Goal: Information Seeking & Learning: Learn about a topic

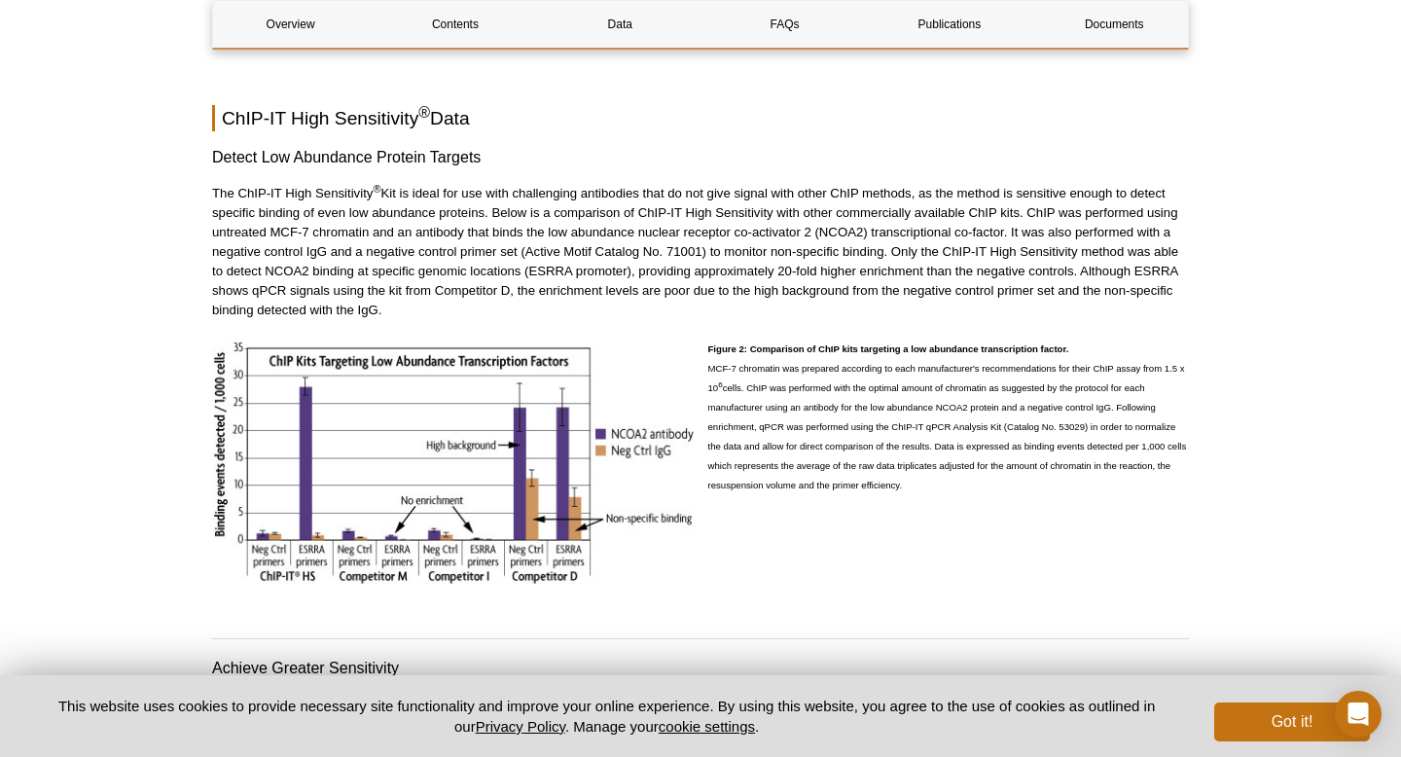
click at [699, 213] on p "The ChIP-IT High Sensitivity ®" at bounding box center [700, 252] width 977 height 136
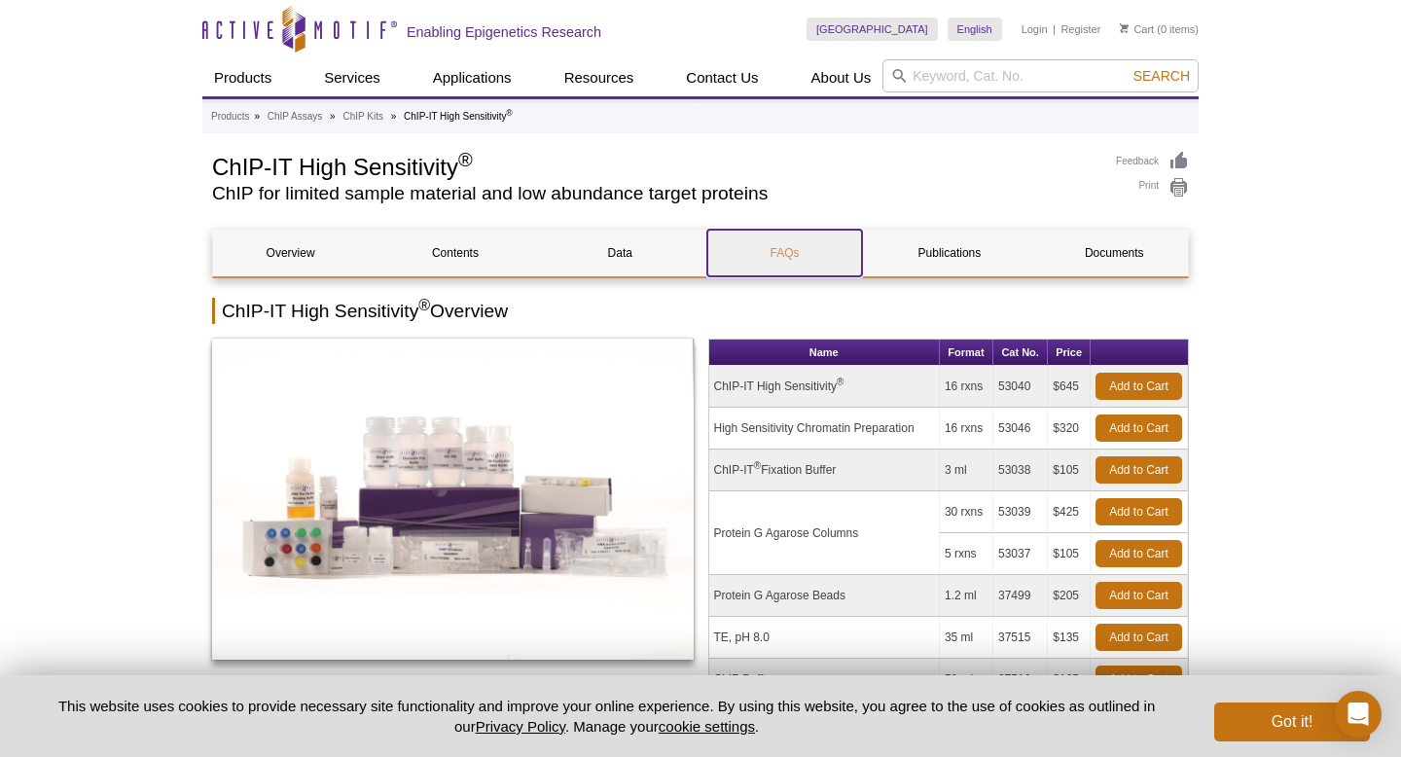
click at [758, 263] on link "FAQs" at bounding box center [784, 253] width 155 height 47
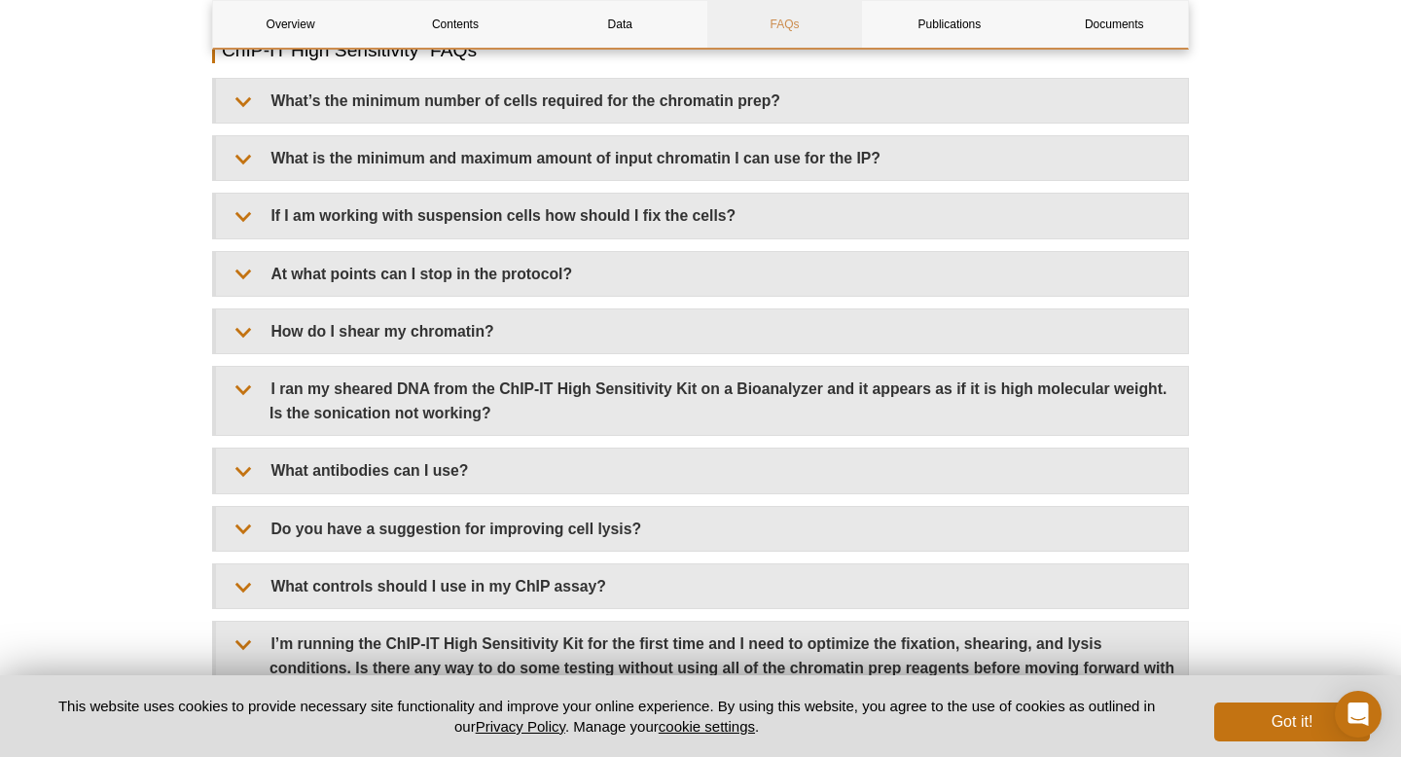
scroll to position [5531, 0]
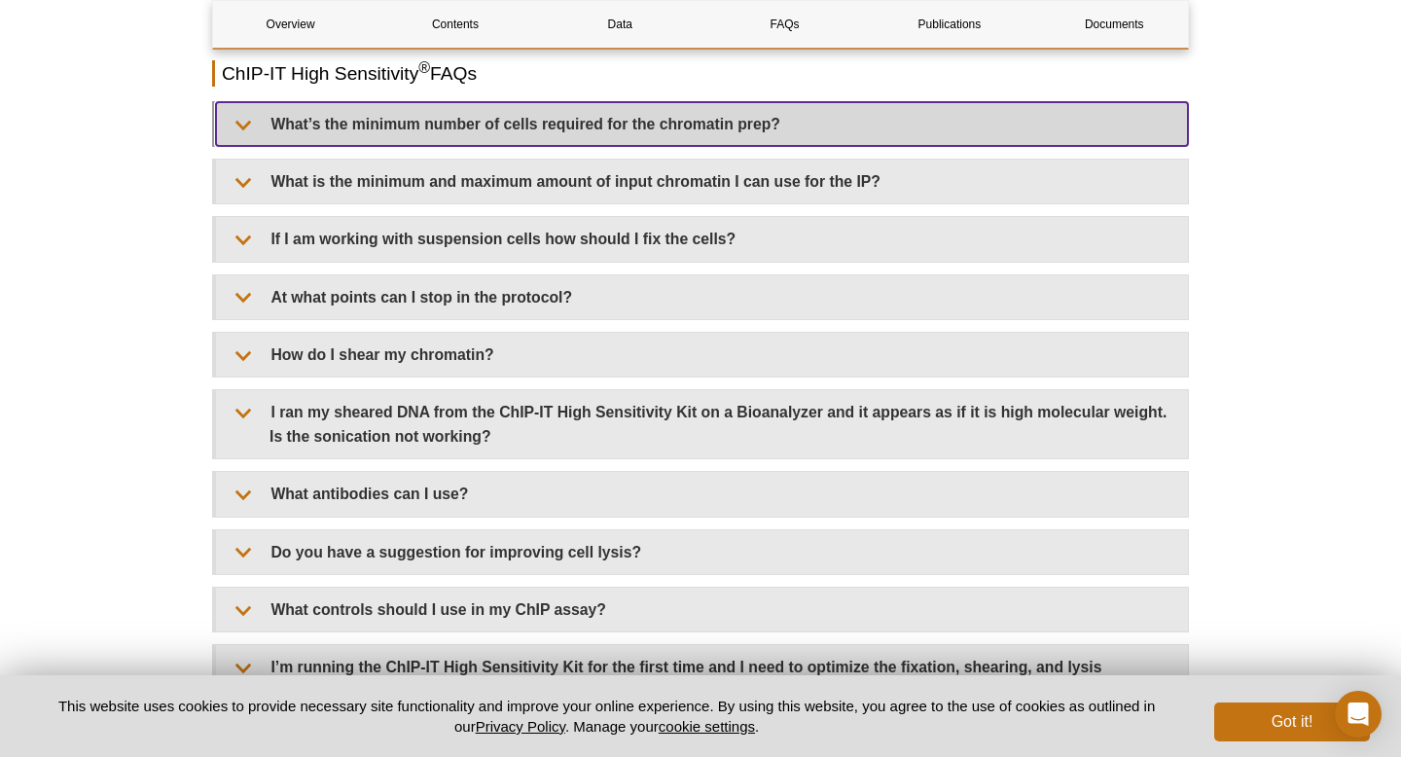
click at [549, 135] on summary "What’s the minimum number of cells required for the chromatin prep?" at bounding box center [702, 124] width 972 height 44
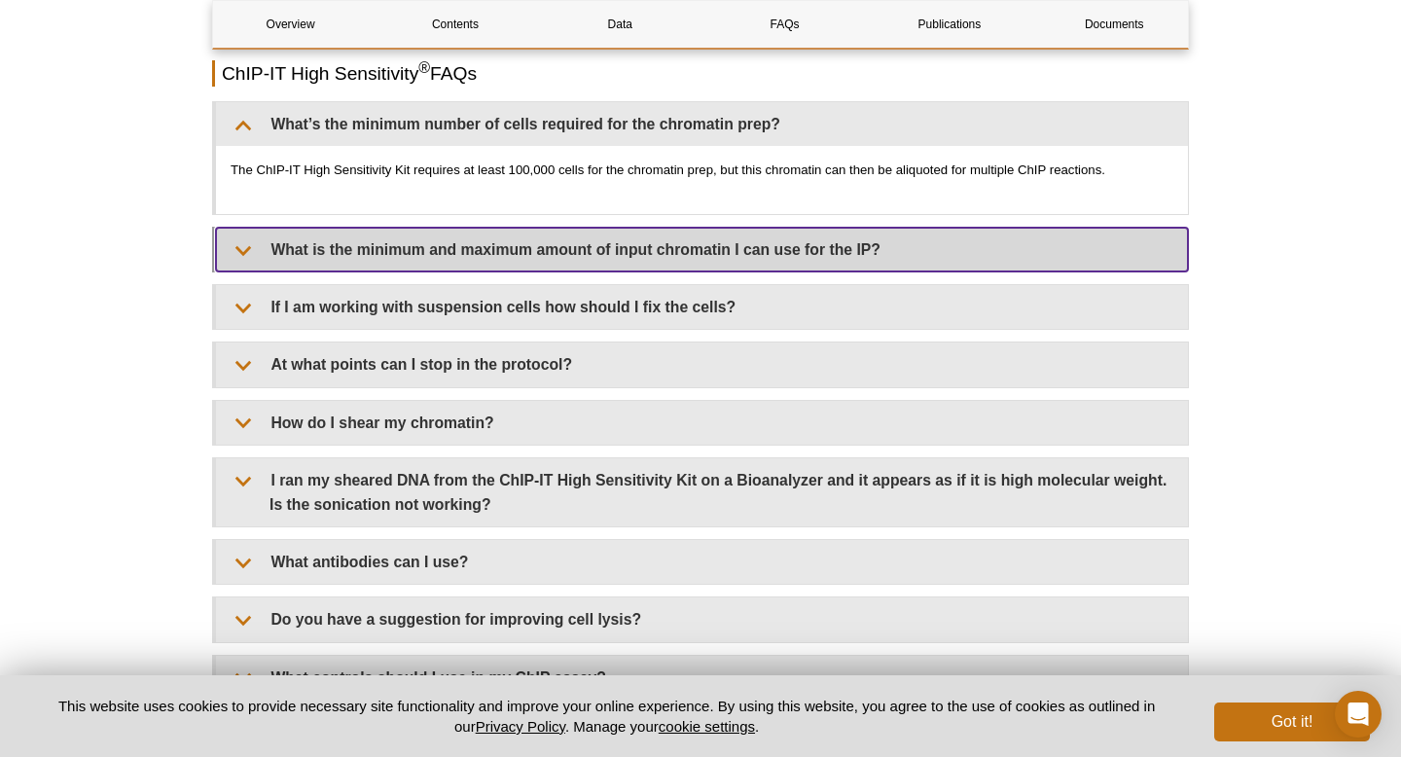
click at [565, 259] on summary "What is the minimum and maximum amount of input chromatin I can use for the IP?" at bounding box center [702, 250] width 972 height 44
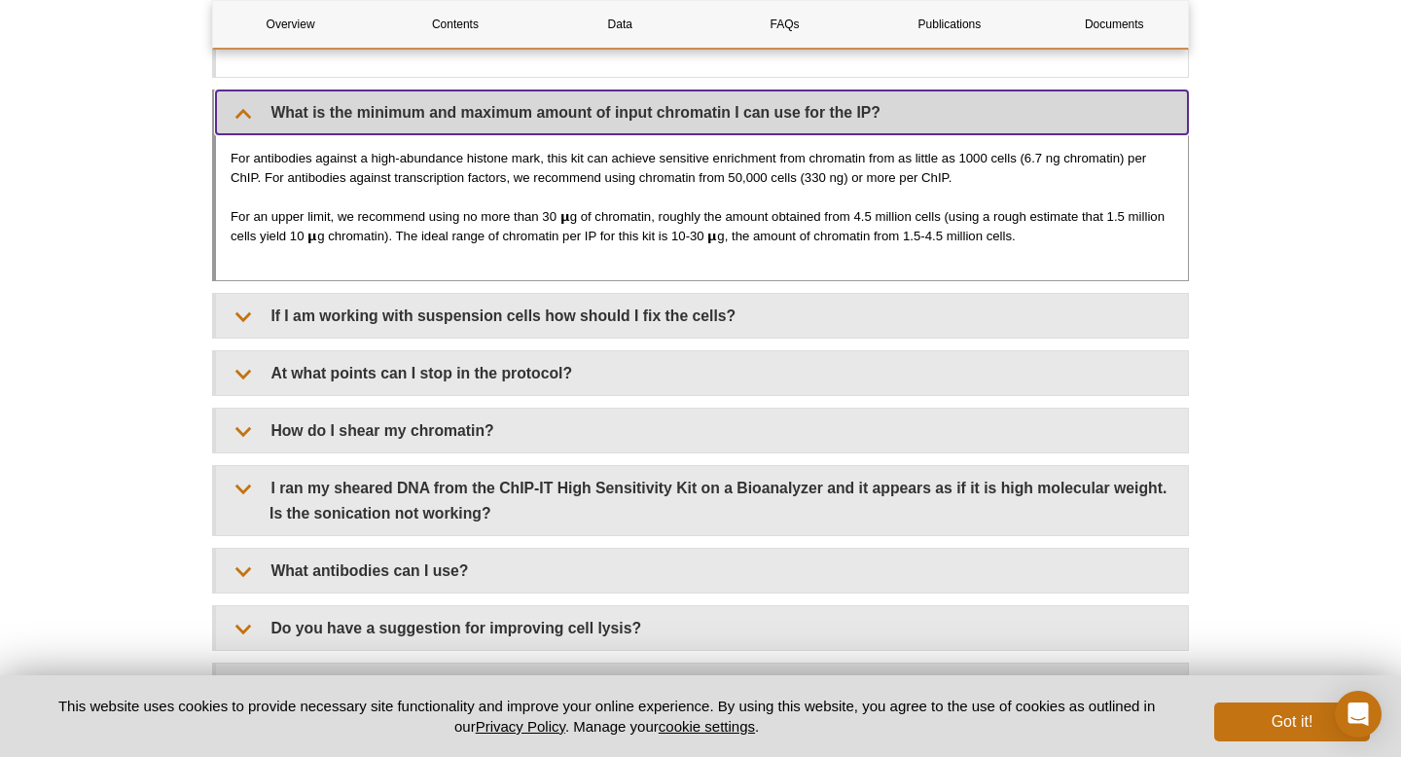
scroll to position [5690, 0]
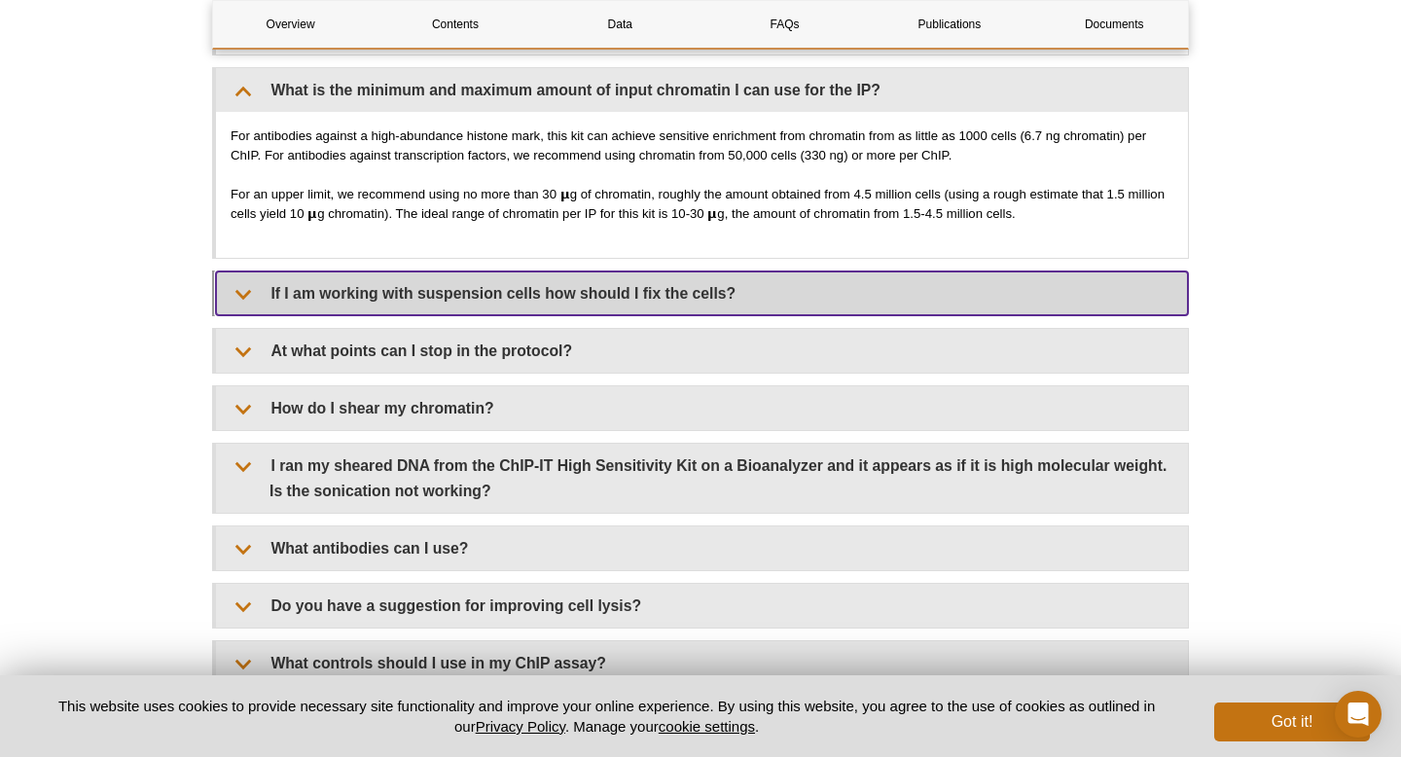
click at [568, 307] on summary "If I am working with suspension cells how should I fix the cells?" at bounding box center [702, 293] width 972 height 44
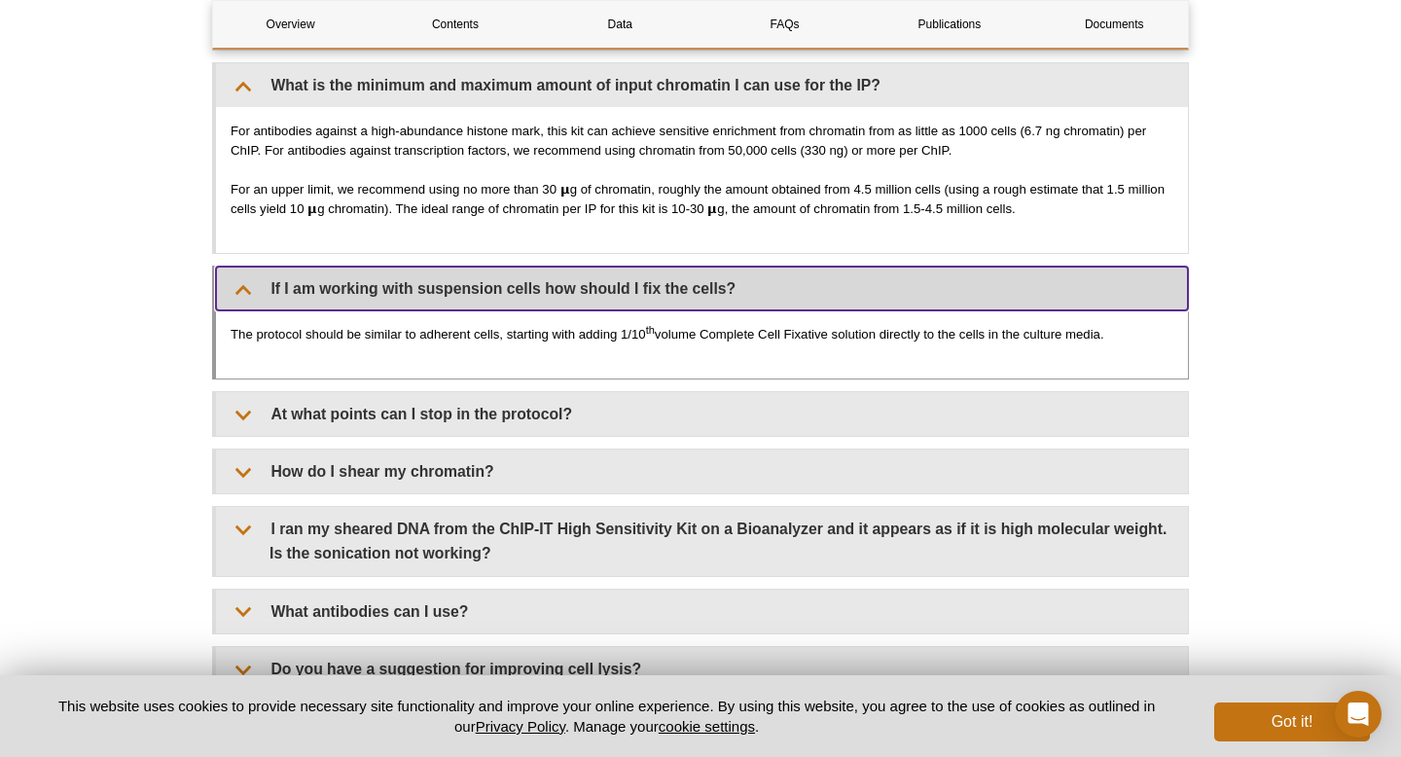
scroll to position [5703, 0]
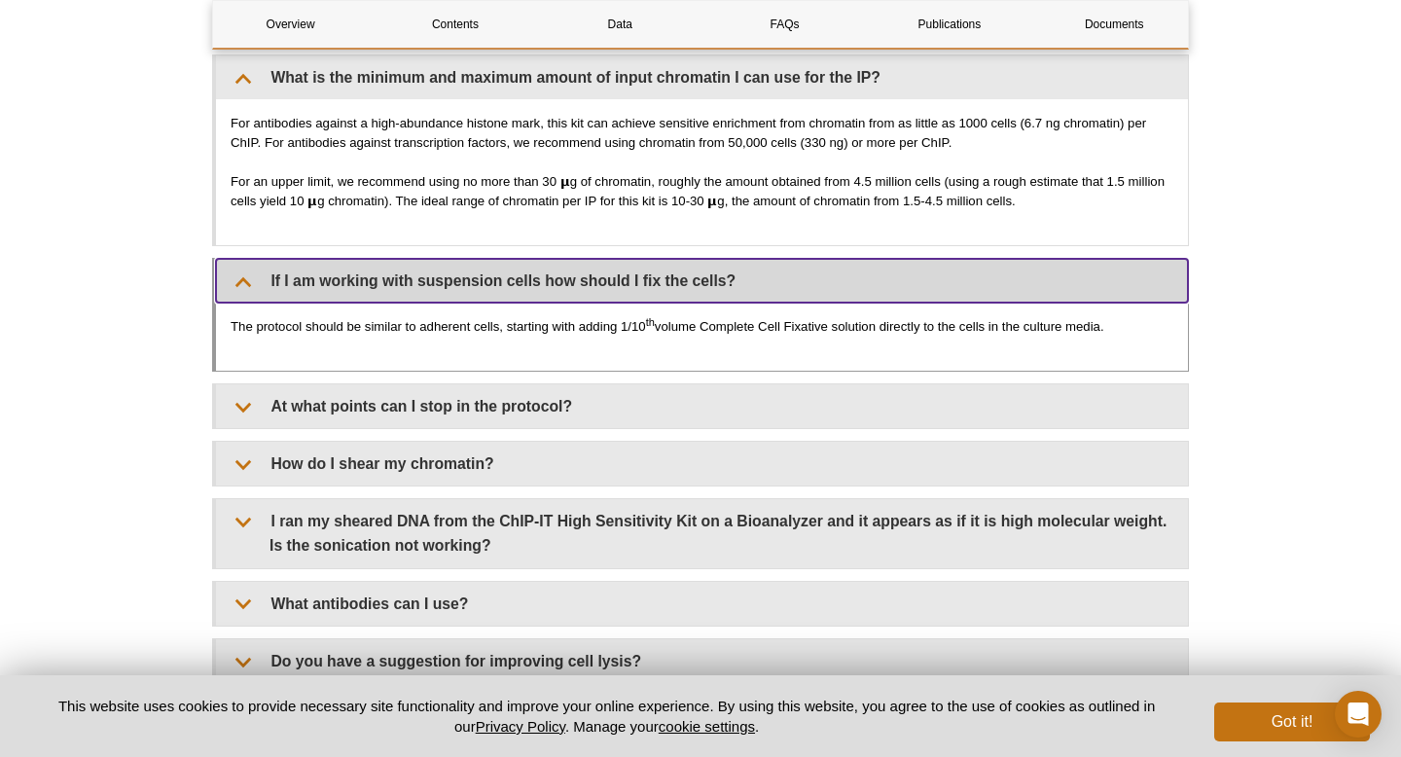
click at [594, 279] on summary "If I am working with suspension cells how should I fix the cells?" at bounding box center [702, 281] width 972 height 44
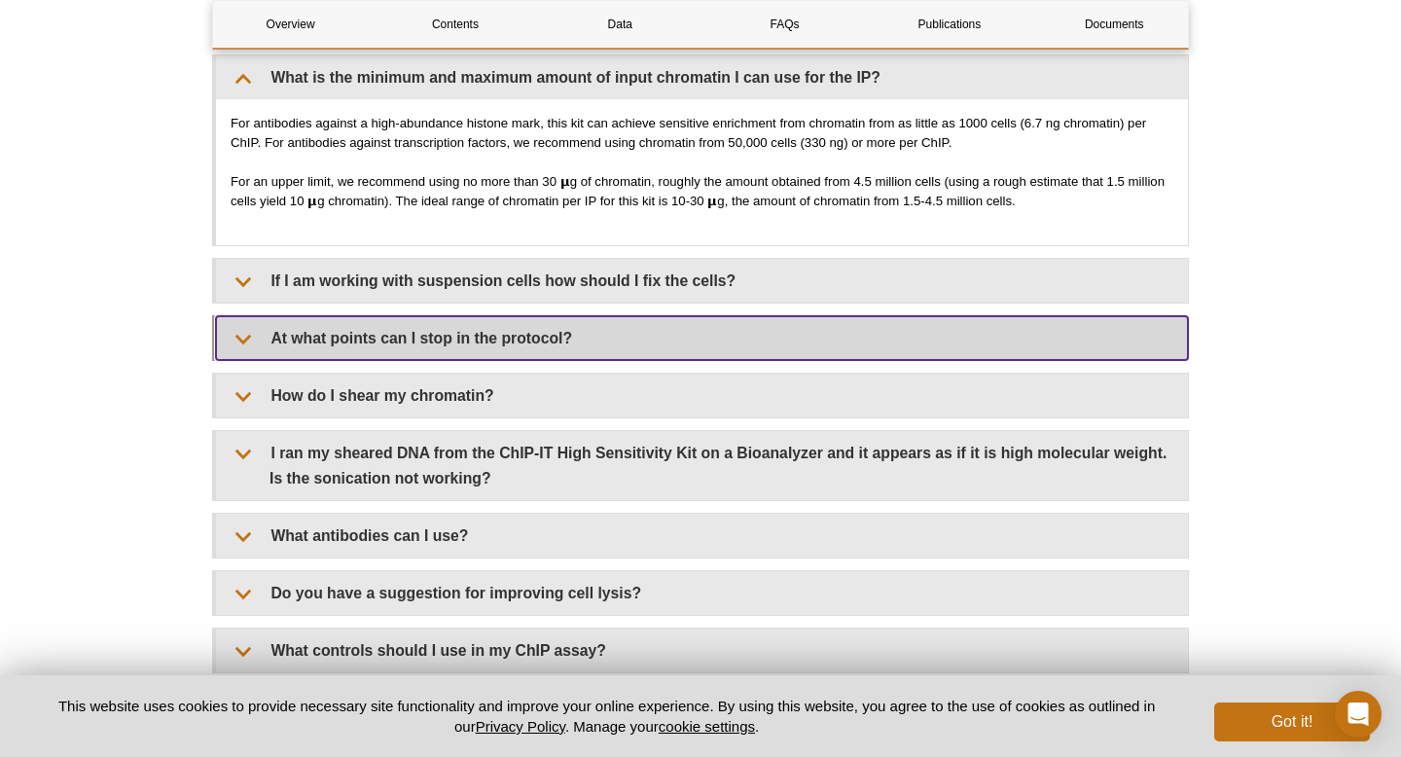
click at [576, 346] on summary "At what points can I stop in the protocol?" at bounding box center [702, 338] width 972 height 44
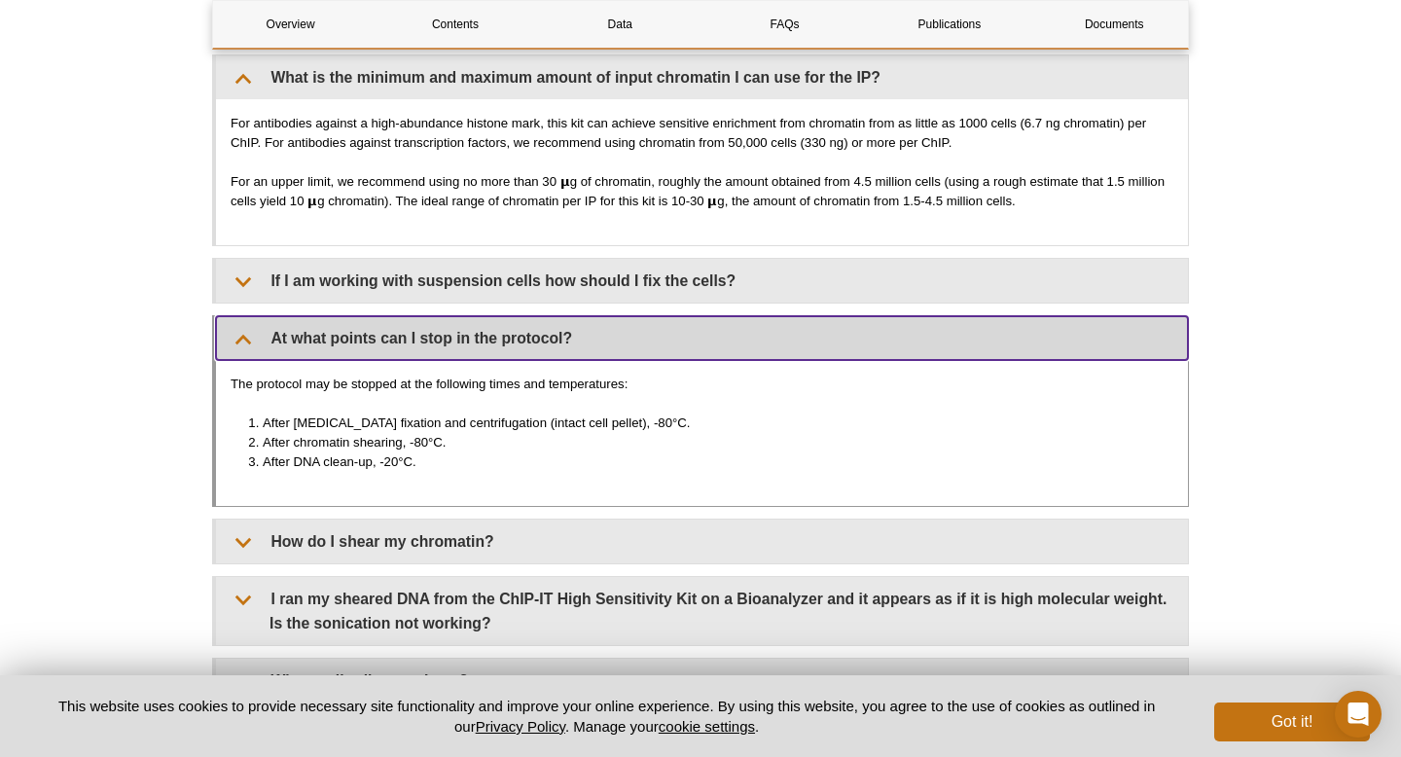
click at [601, 337] on summary "At what points can I stop in the protocol?" at bounding box center [702, 338] width 972 height 44
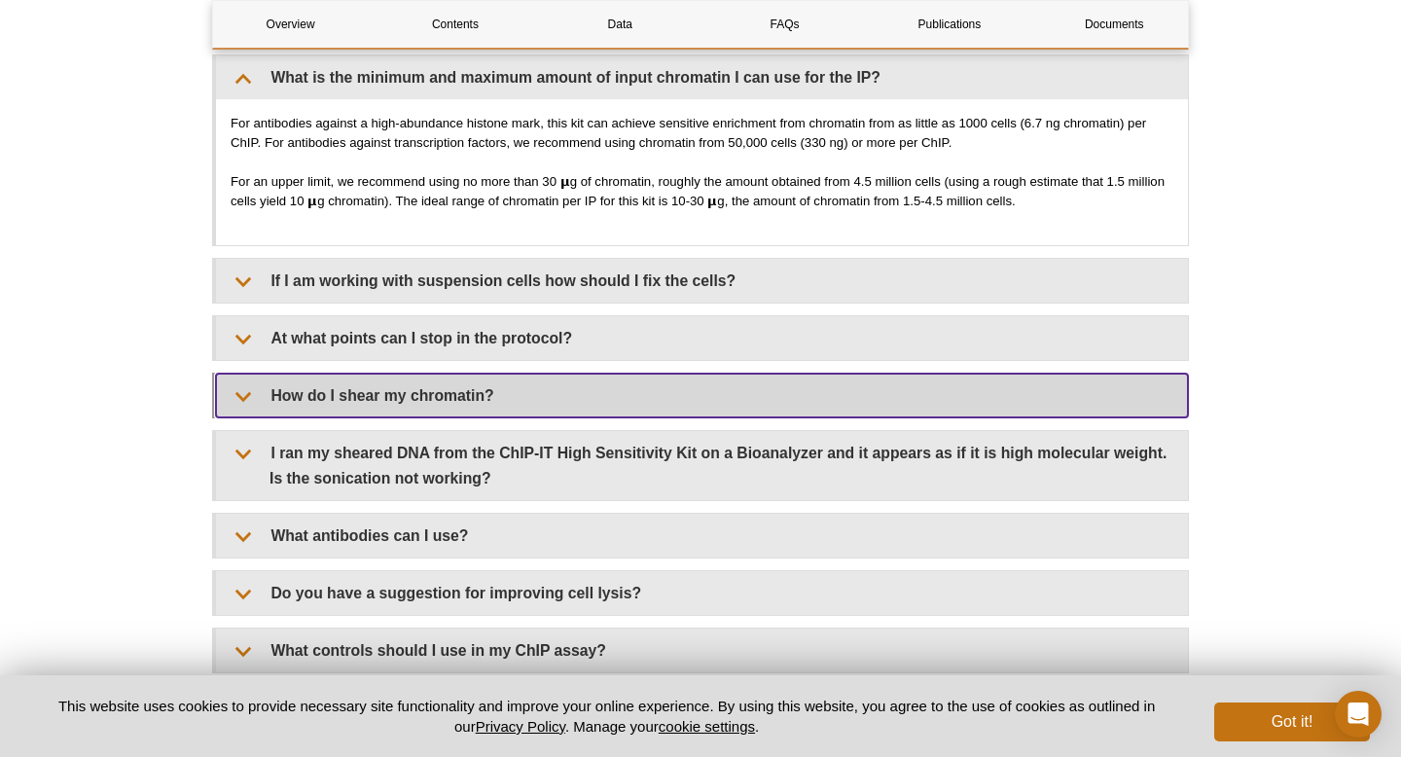
click at [564, 391] on summary "How do I shear my chromatin?" at bounding box center [702, 396] width 972 height 44
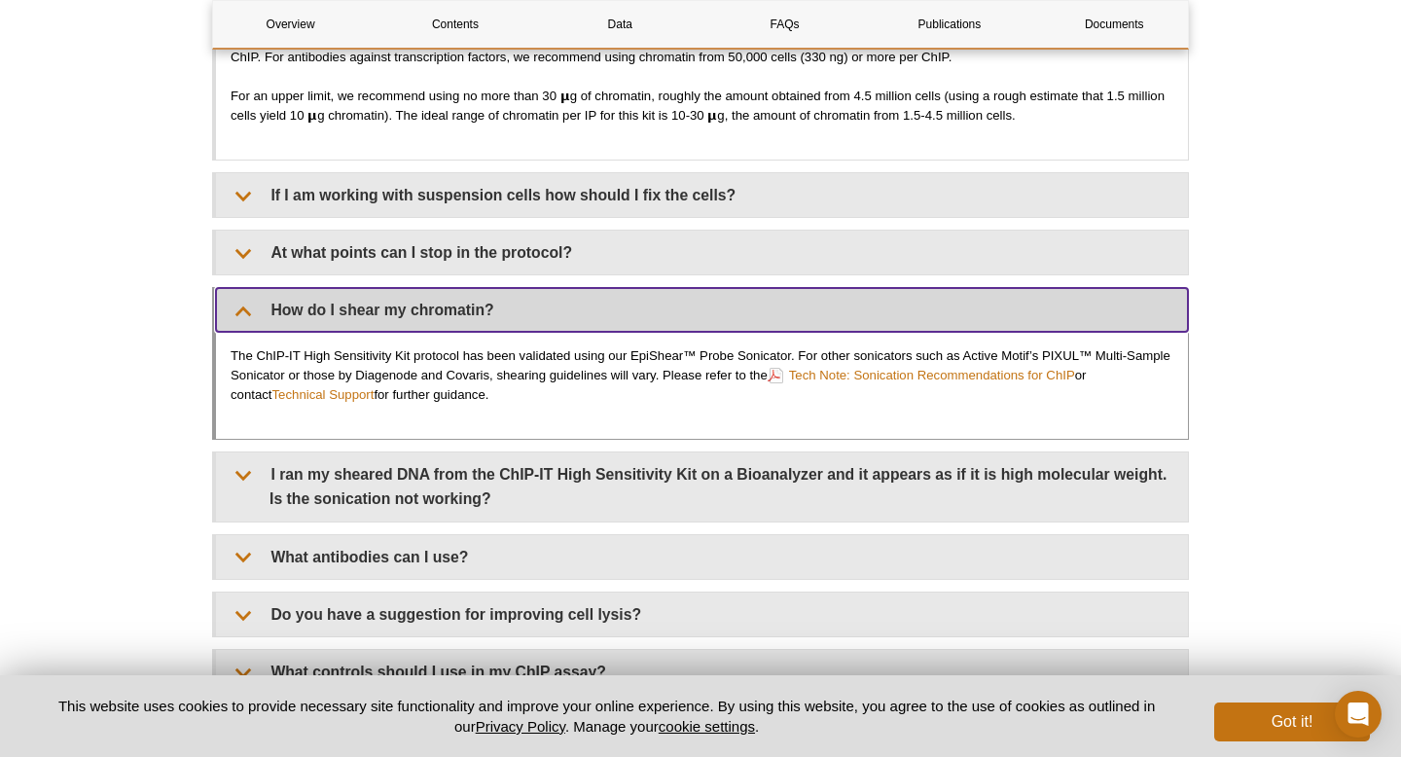
scroll to position [5792, 0]
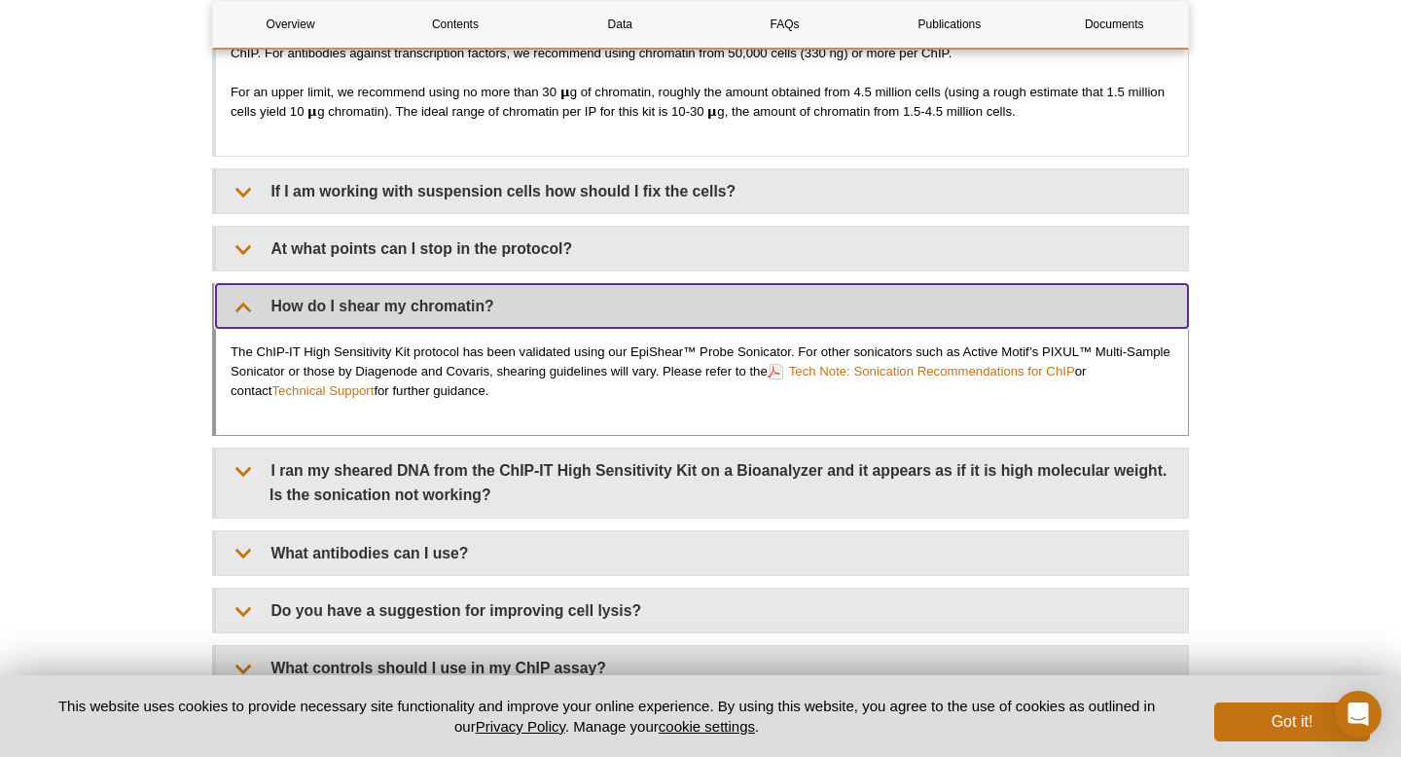
click at [577, 309] on summary "How do I shear my chromatin?" at bounding box center [702, 306] width 972 height 44
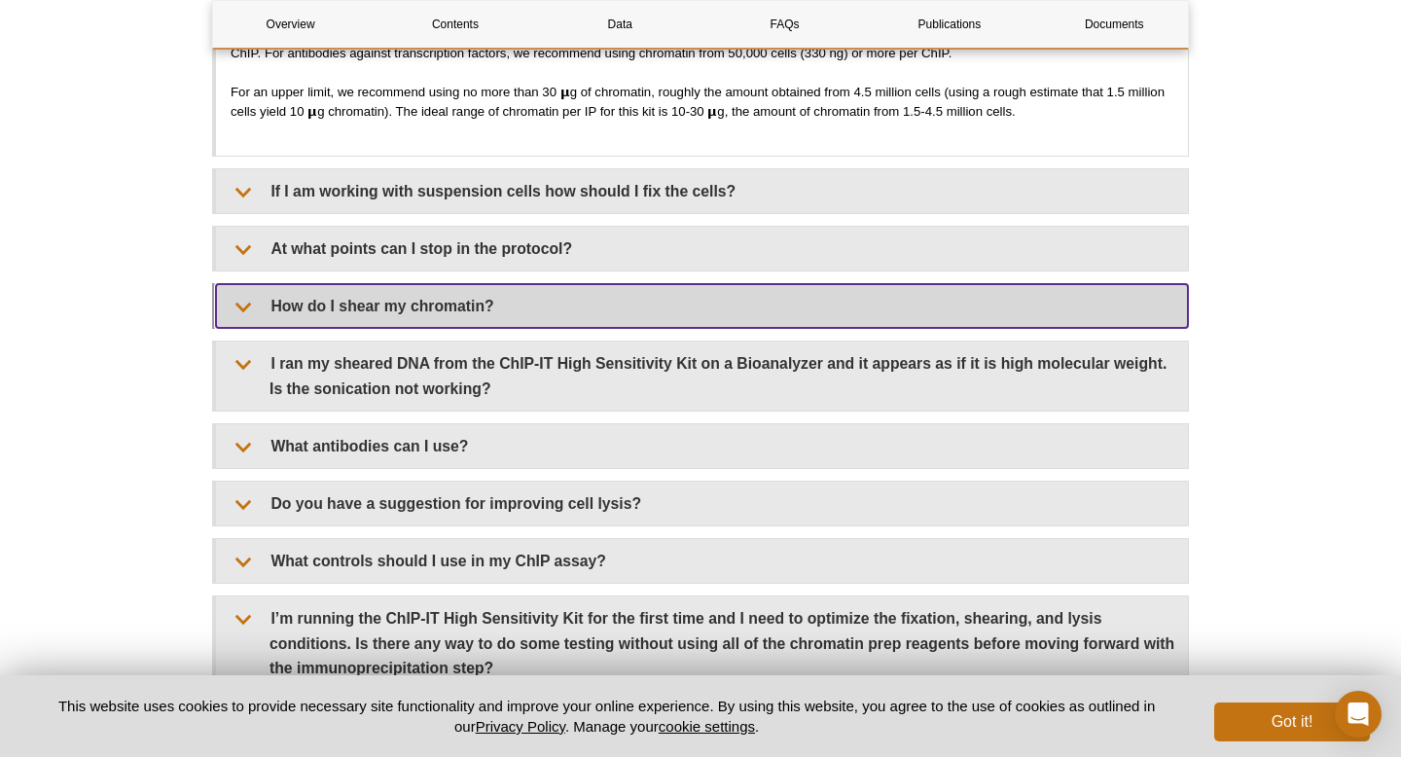
click at [577, 309] on summary "How do I shear my chromatin?" at bounding box center [702, 306] width 972 height 44
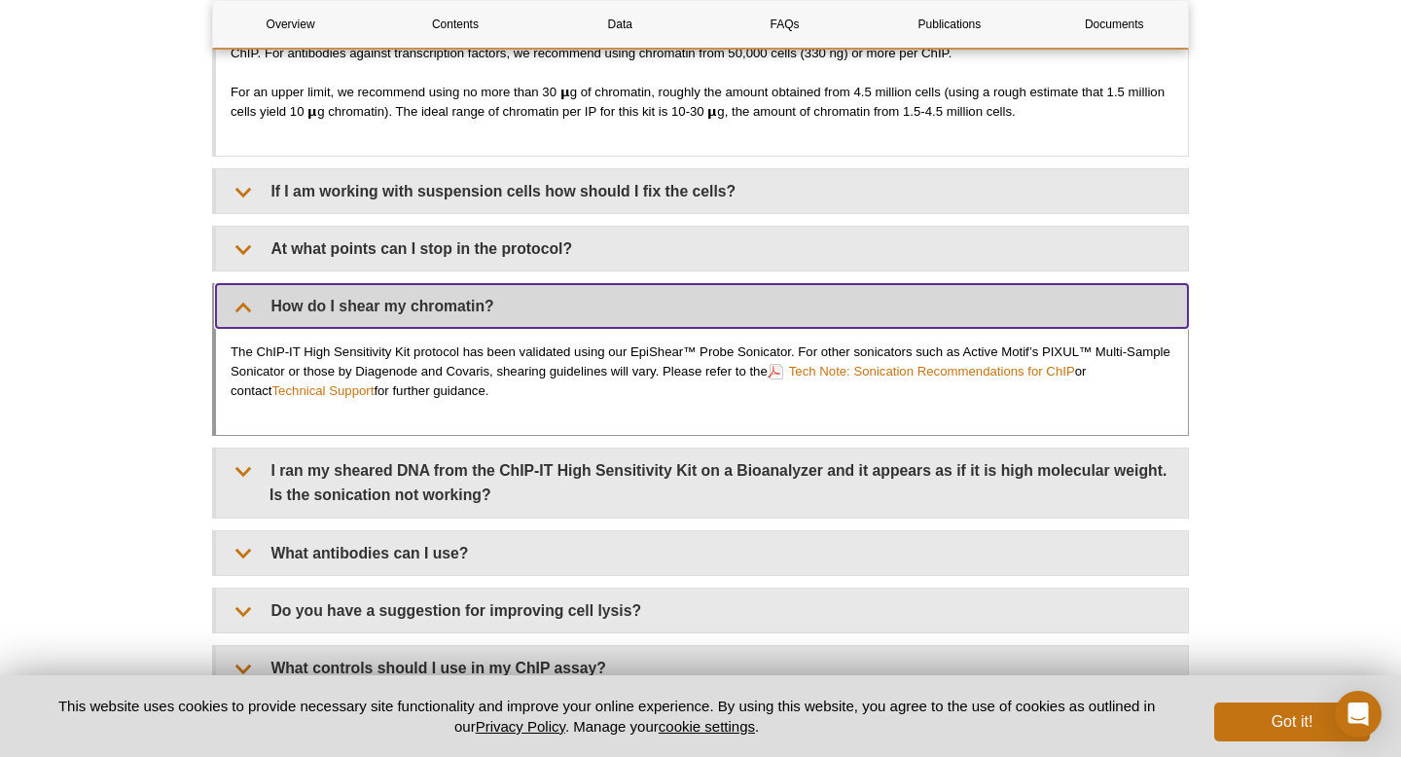
click at [576, 309] on summary "How do I shear my chromatin?" at bounding box center [702, 306] width 972 height 44
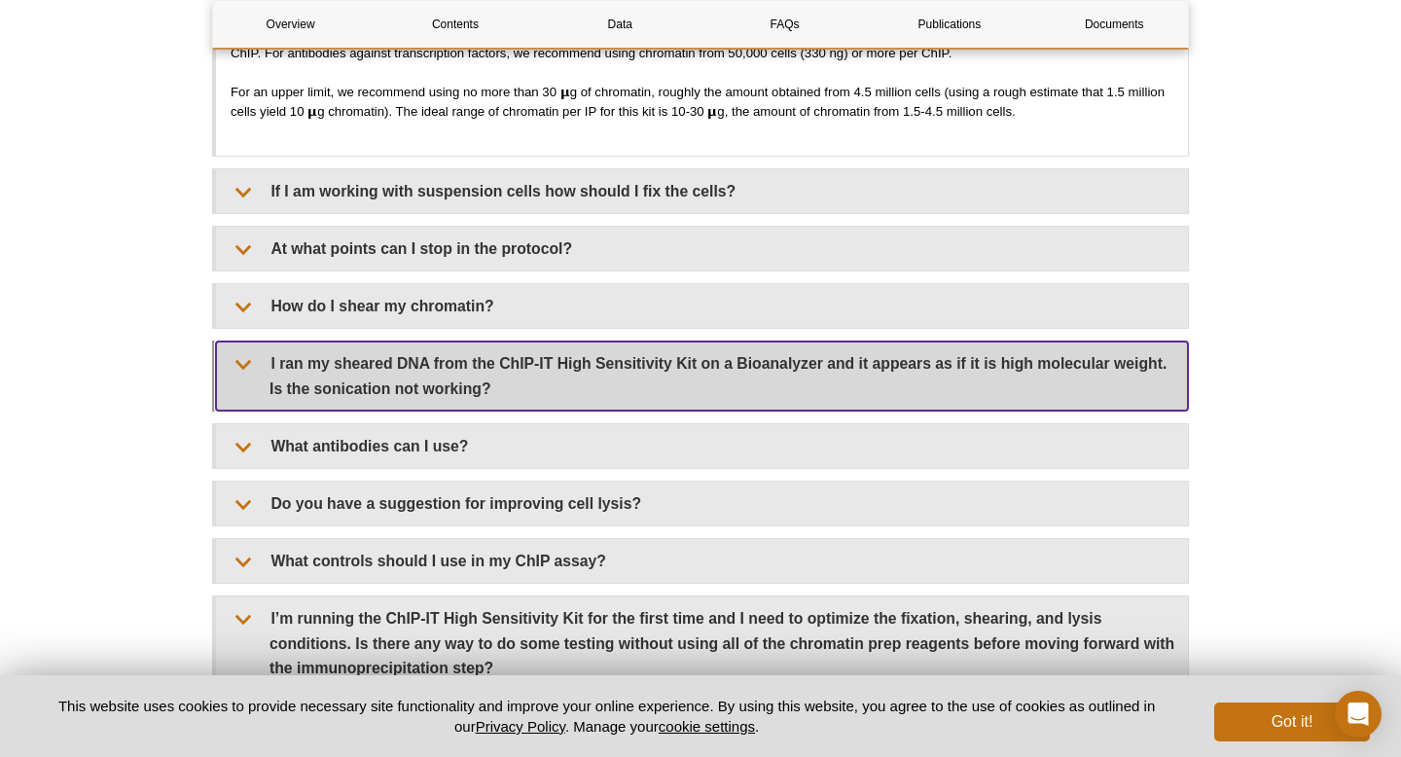
click at [572, 390] on summary "I ran my sheared DNA from the ChIP-IT High Sensitivity Kit on a Bioanalyzer and…" at bounding box center [702, 376] width 972 height 68
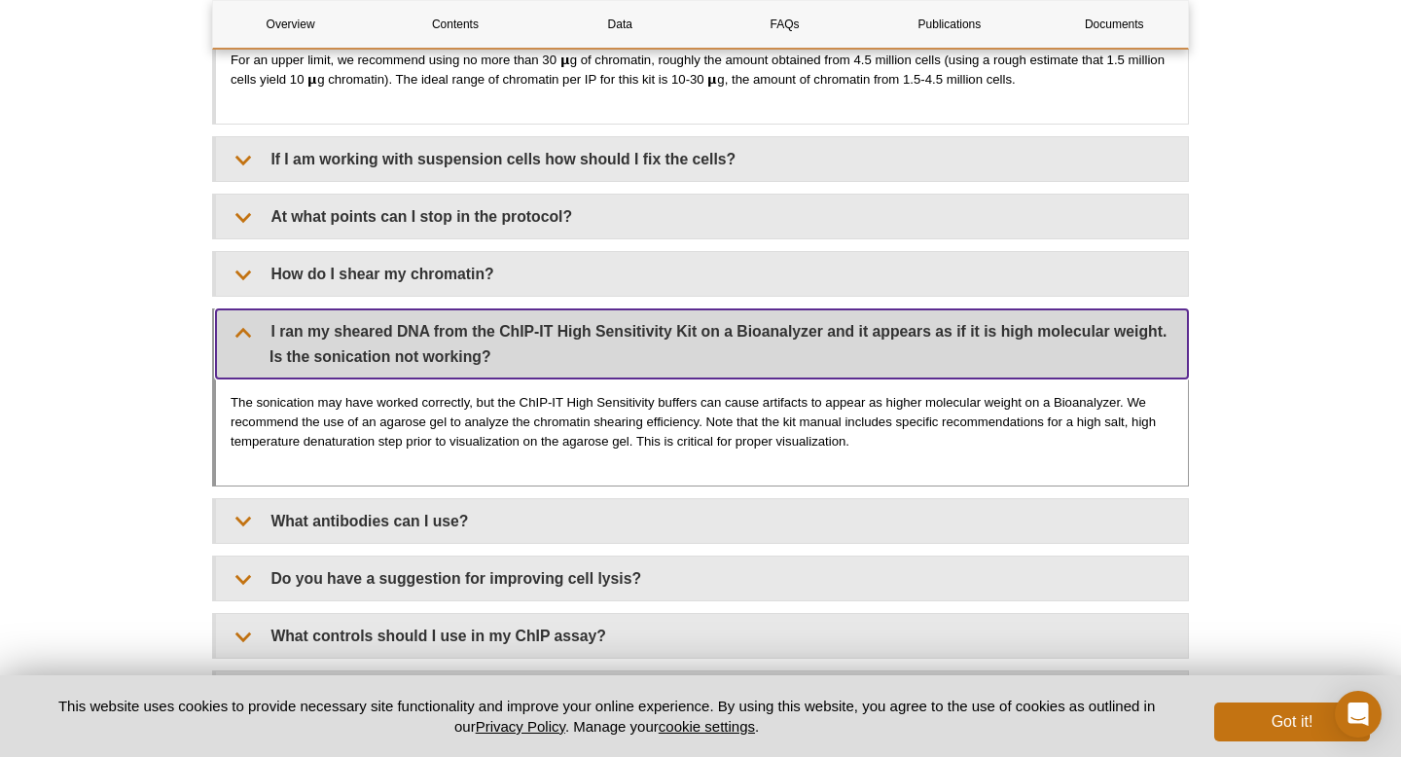
scroll to position [5835, 0]
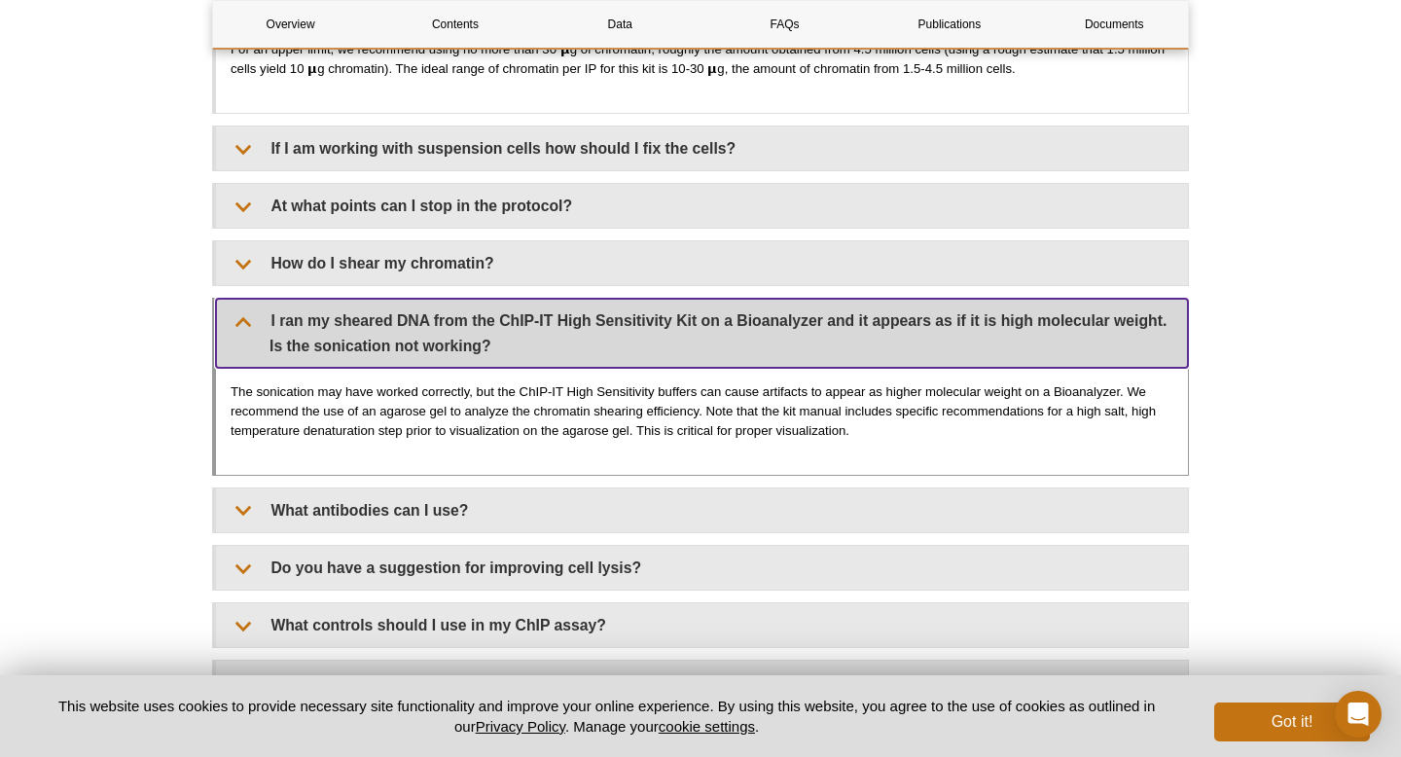
click at [601, 336] on summary "I ran my sheared DNA from the ChIP-IT High Sensitivity Kit on a Bioanalyzer and…" at bounding box center [702, 333] width 972 height 68
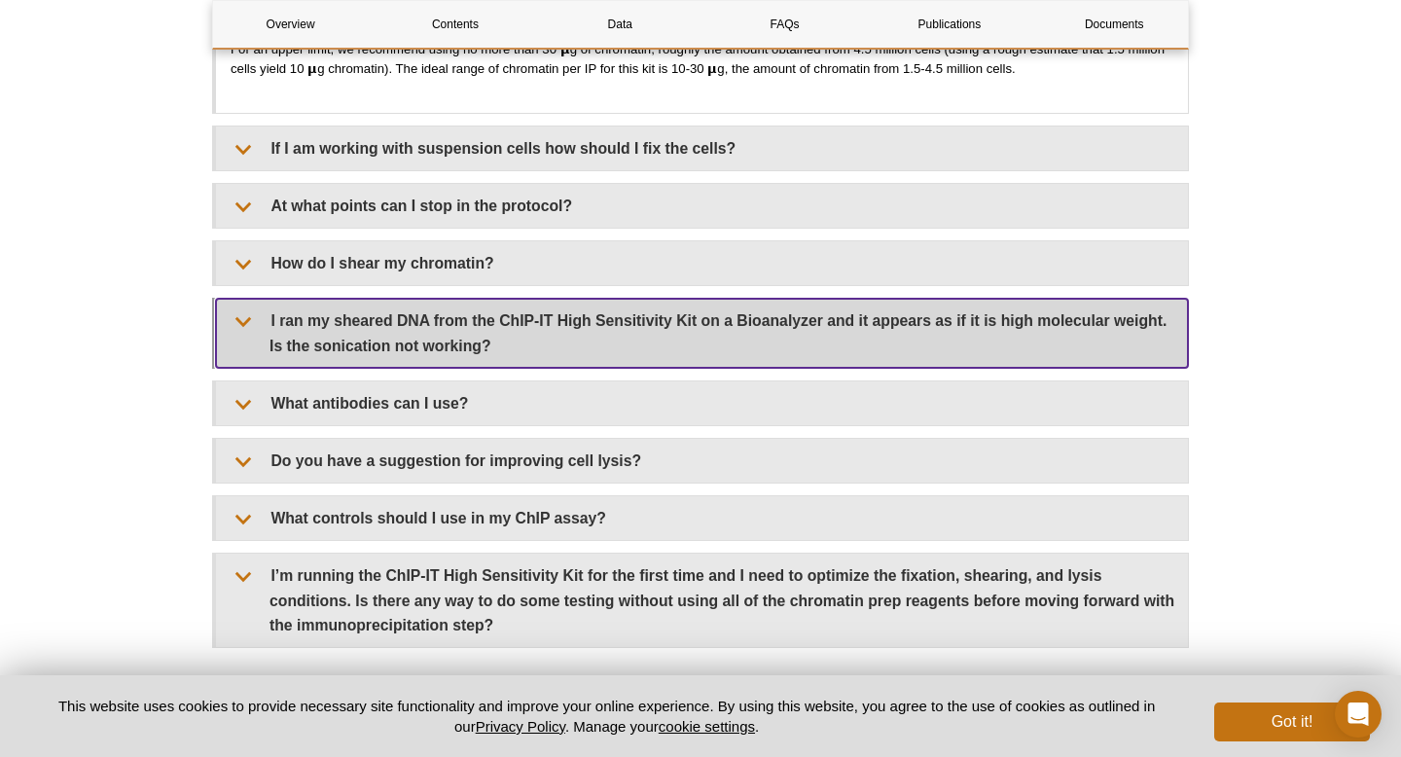
click at [601, 336] on summary "I ran my sheared DNA from the ChIP-IT High Sensitivity Kit on a Bioanalyzer and…" at bounding box center [702, 333] width 972 height 68
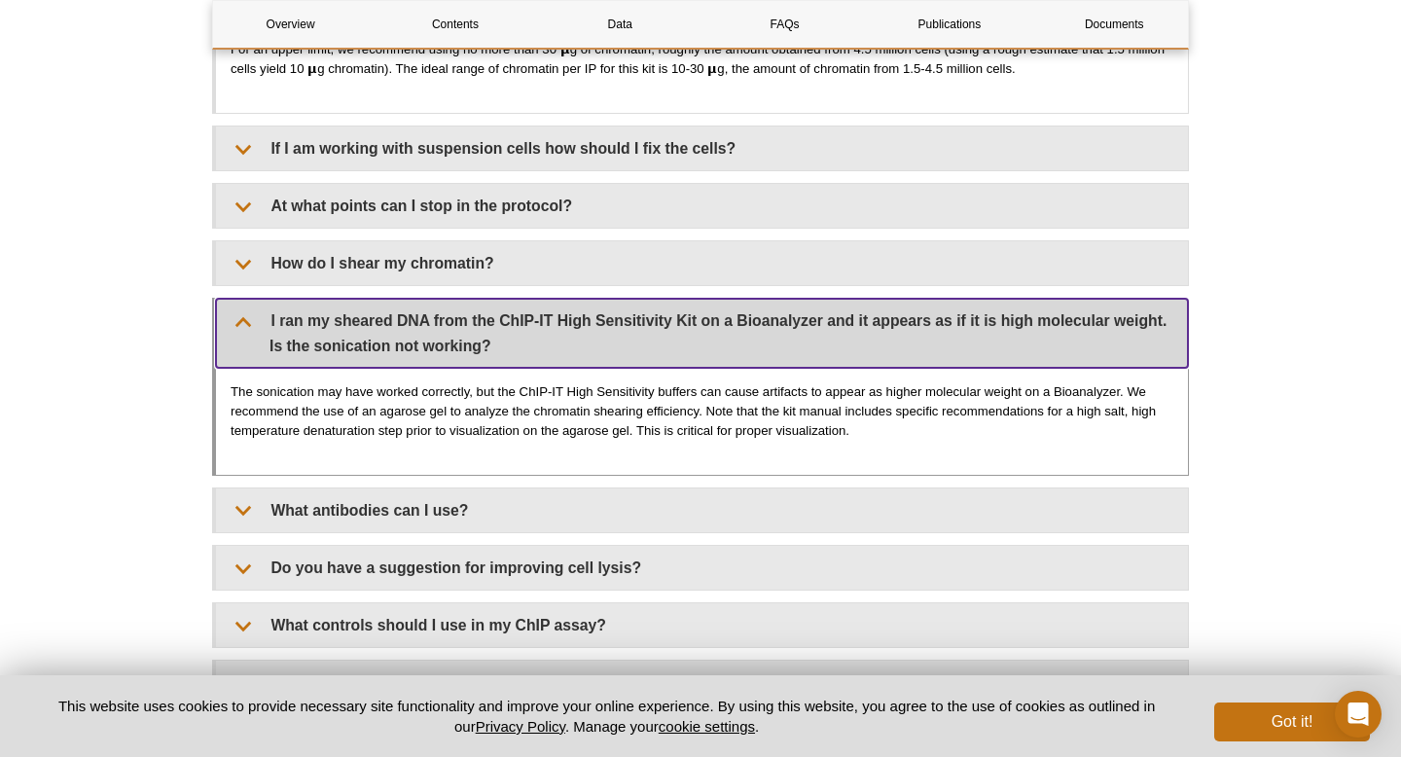
click at [601, 336] on summary "I ran my sheared DNA from the ChIP-IT High Sensitivity Kit on a Bioanalyzer and…" at bounding box center [702, 333] width 972 height 68
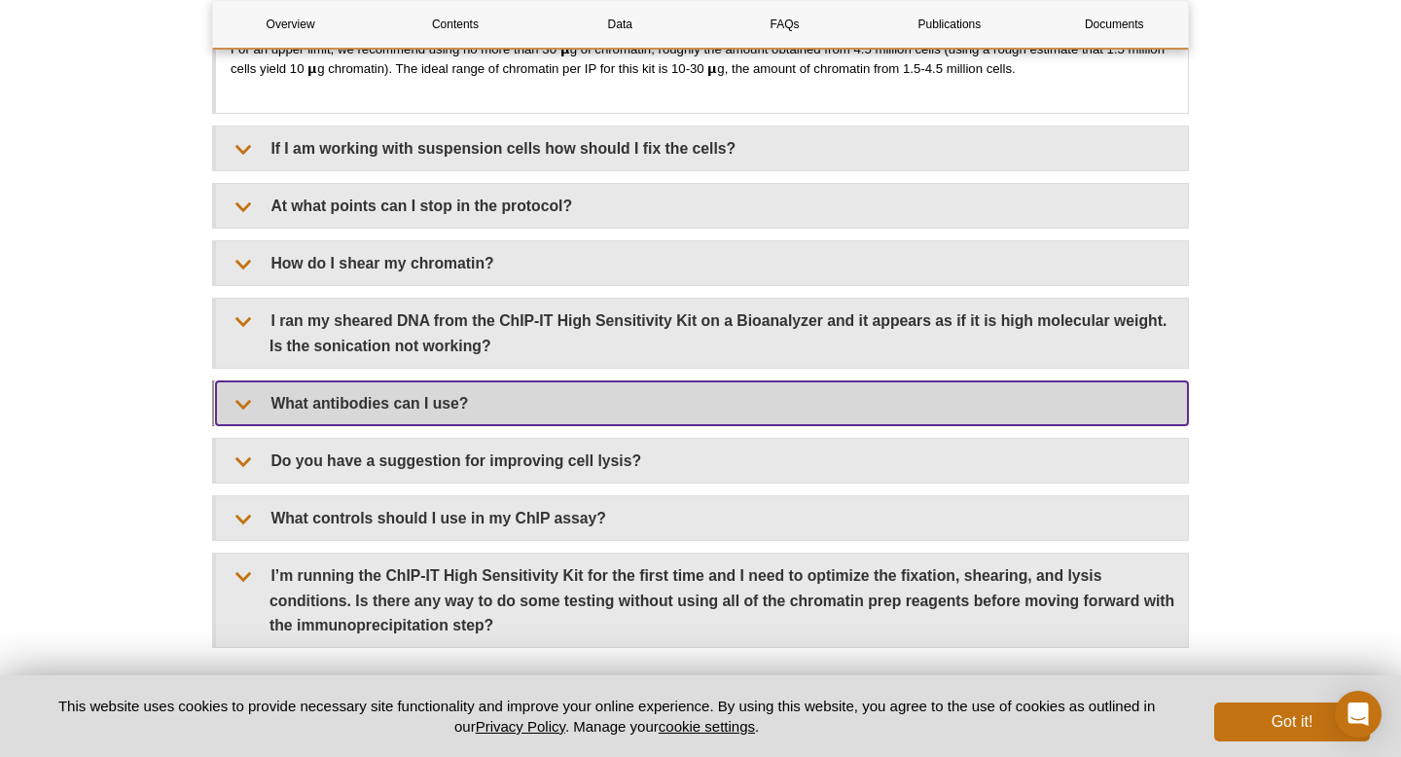
click at [598, 390] on summary "What antibodies can I use?" at bounding box center [702, 403] width 972 height 44
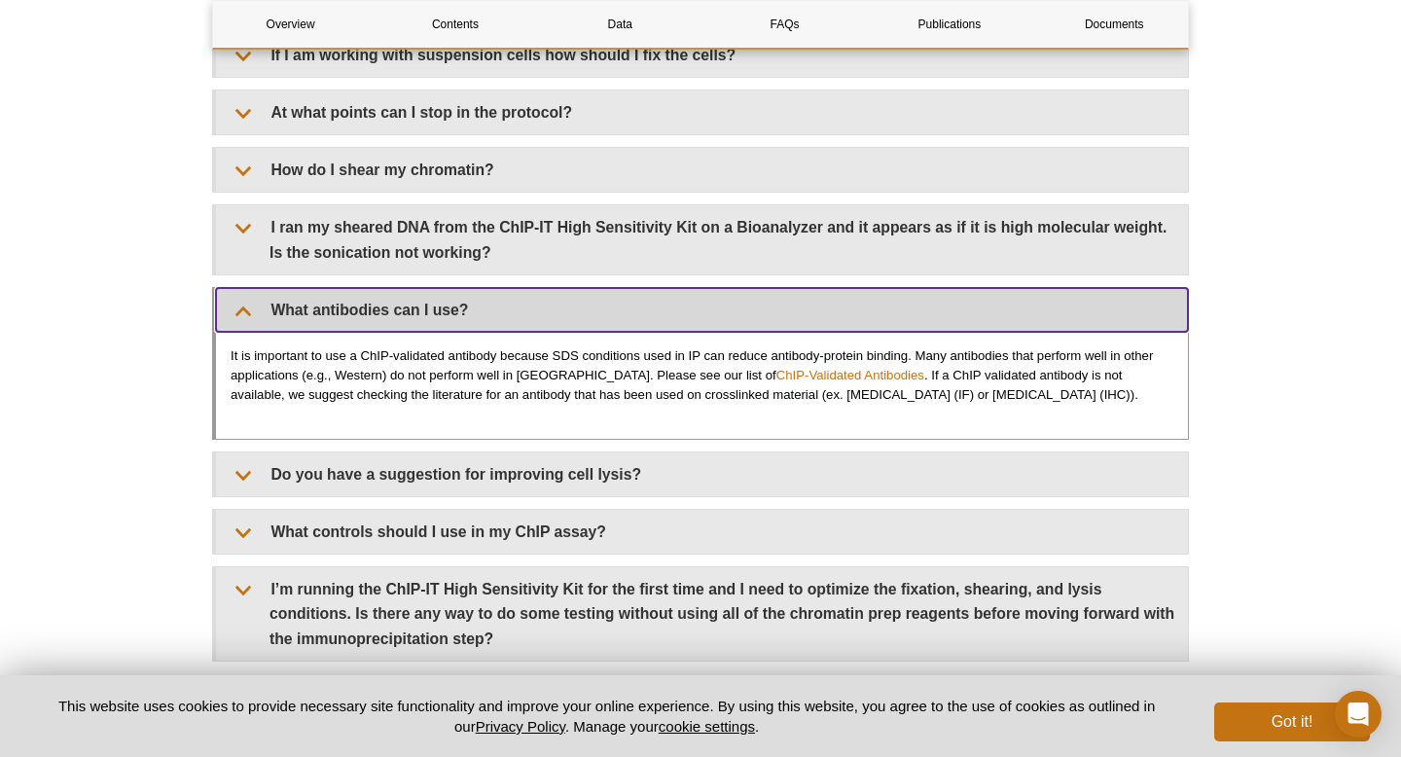
scroll to position [6024, 0]
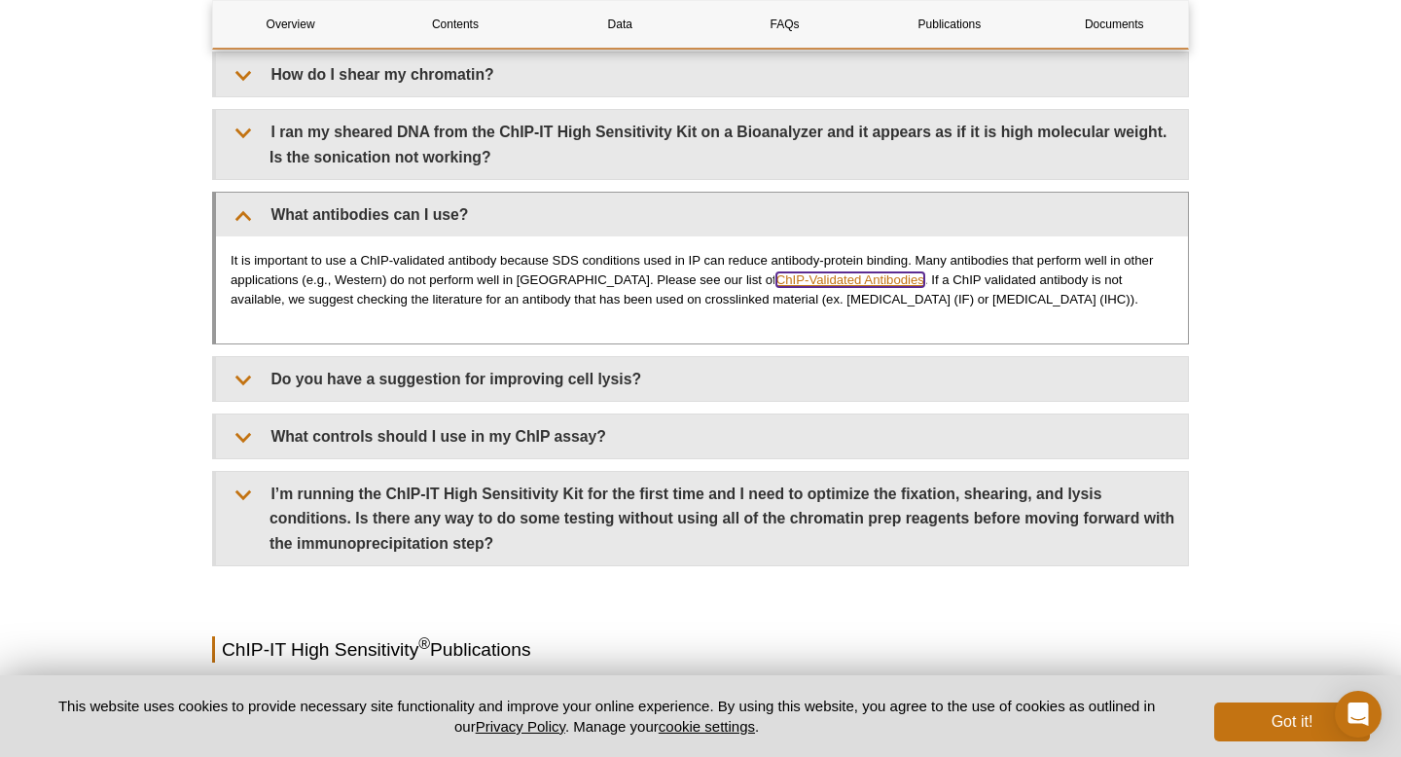
click at [776, 276] on link "ChIP-Validated Antibodies" at bounding box center [850, 279] width 148 height 15
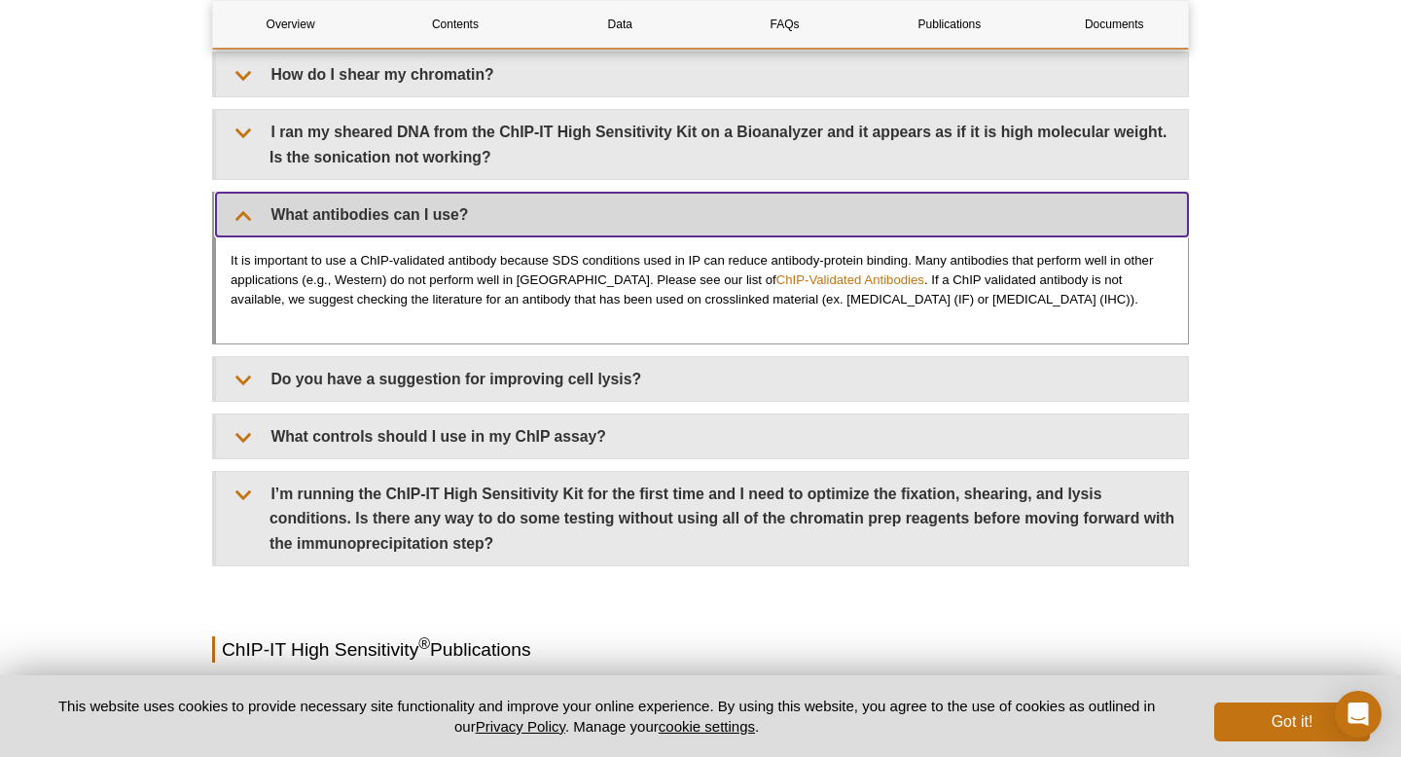
click at [942, 203] on summary "What antibodies can I use?" at bounding box center [702, 215] width 972 height 44
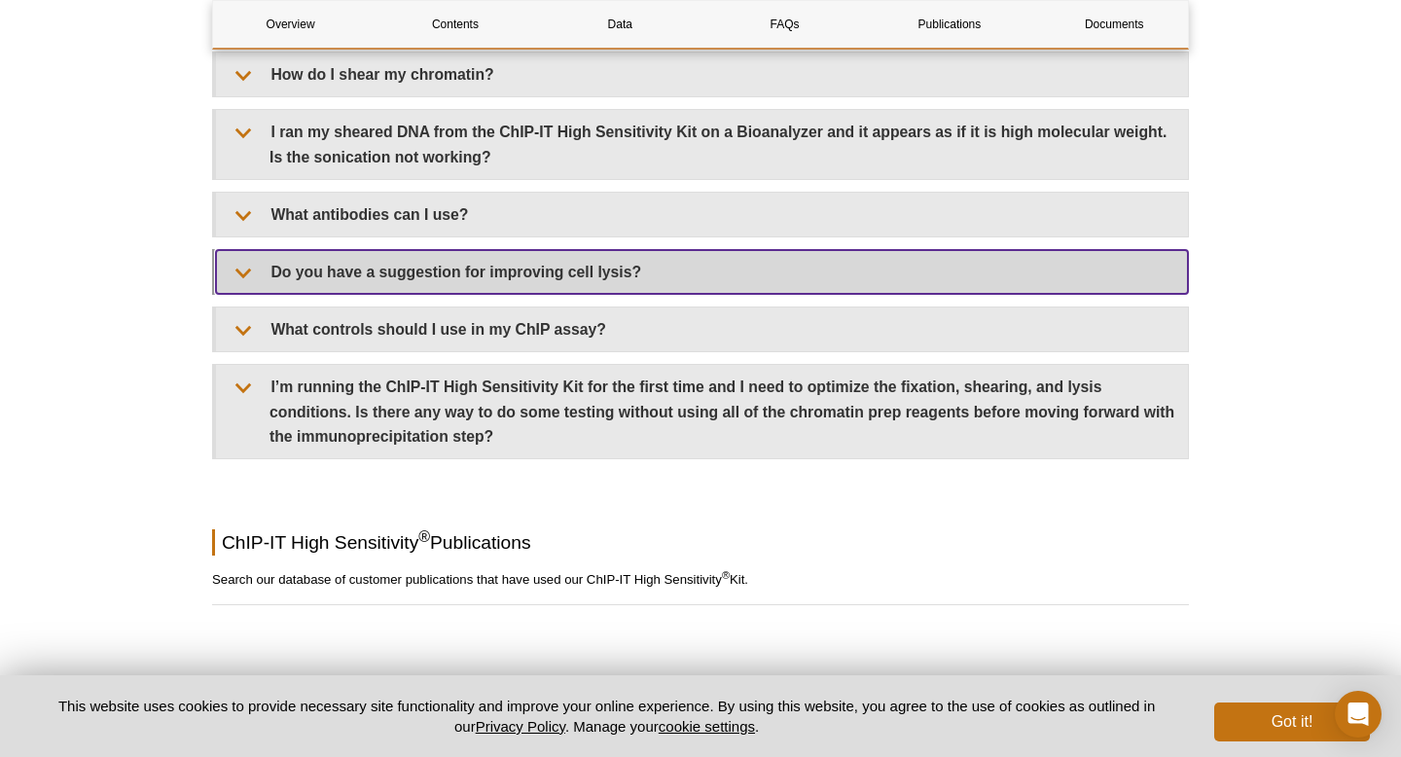
click at [608, 276] on summary "Do you have a suggestion for improving cell lysis?" at bounding box center [702, 272] width 972 height 44
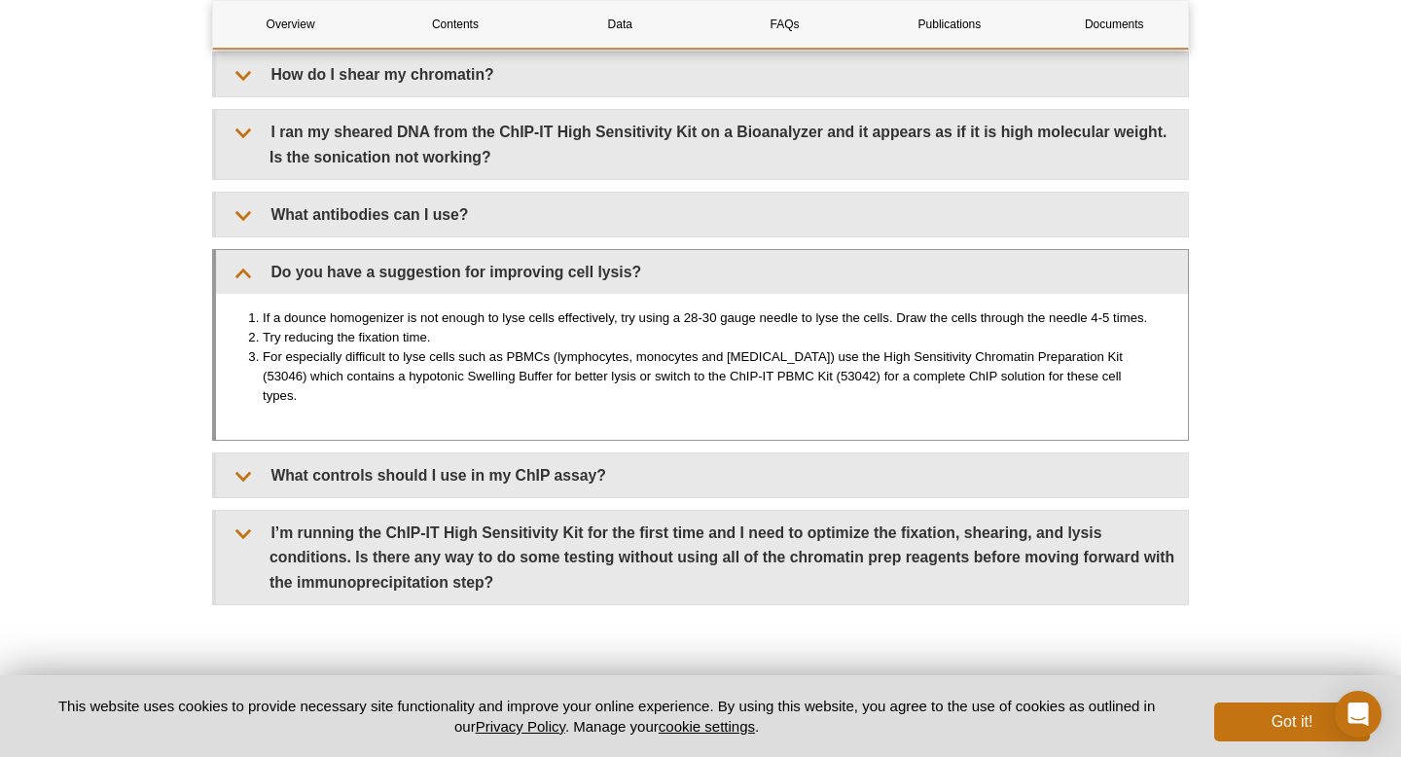
click at [591, 328] on li "Try reducing the fixation time." at bounding box center [708, 337] width 891 height 19
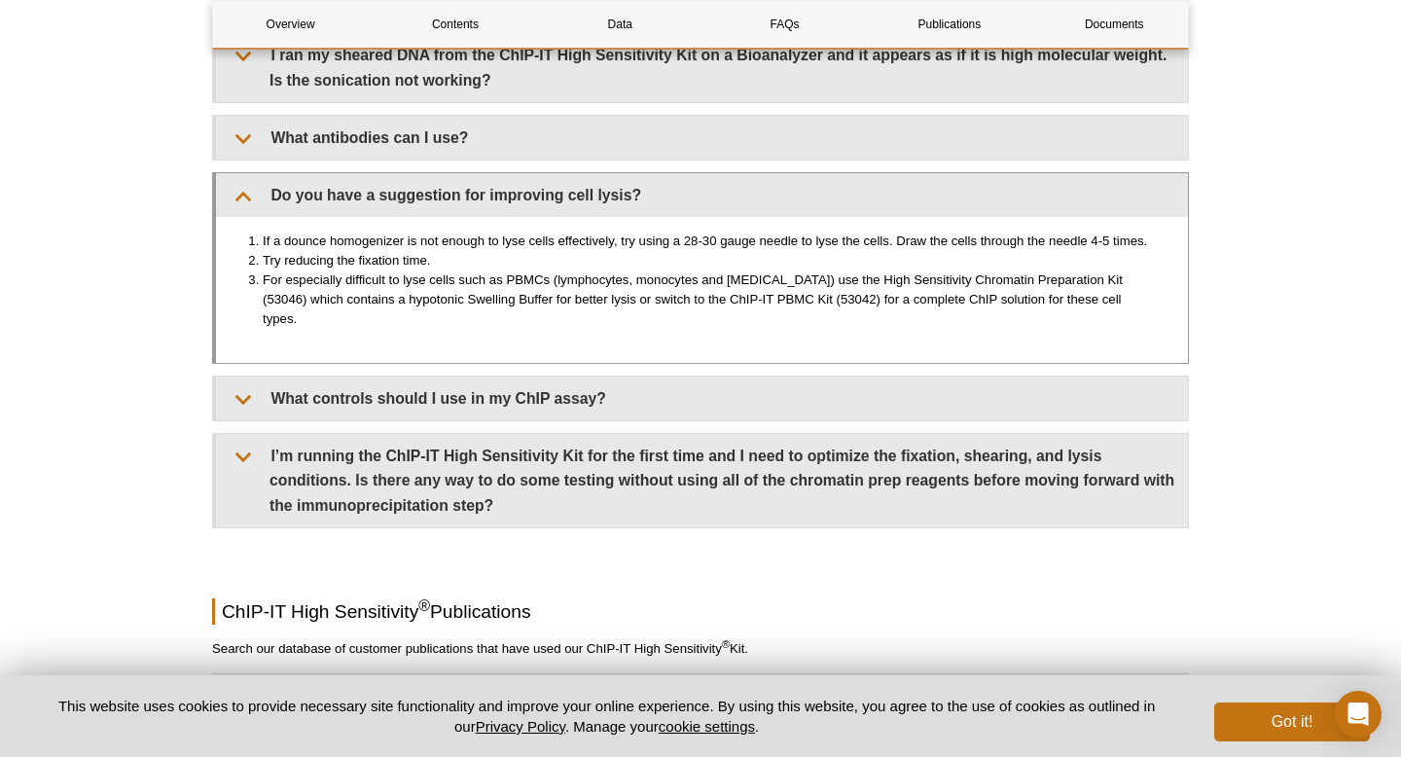
scroll to position [6102, 0]
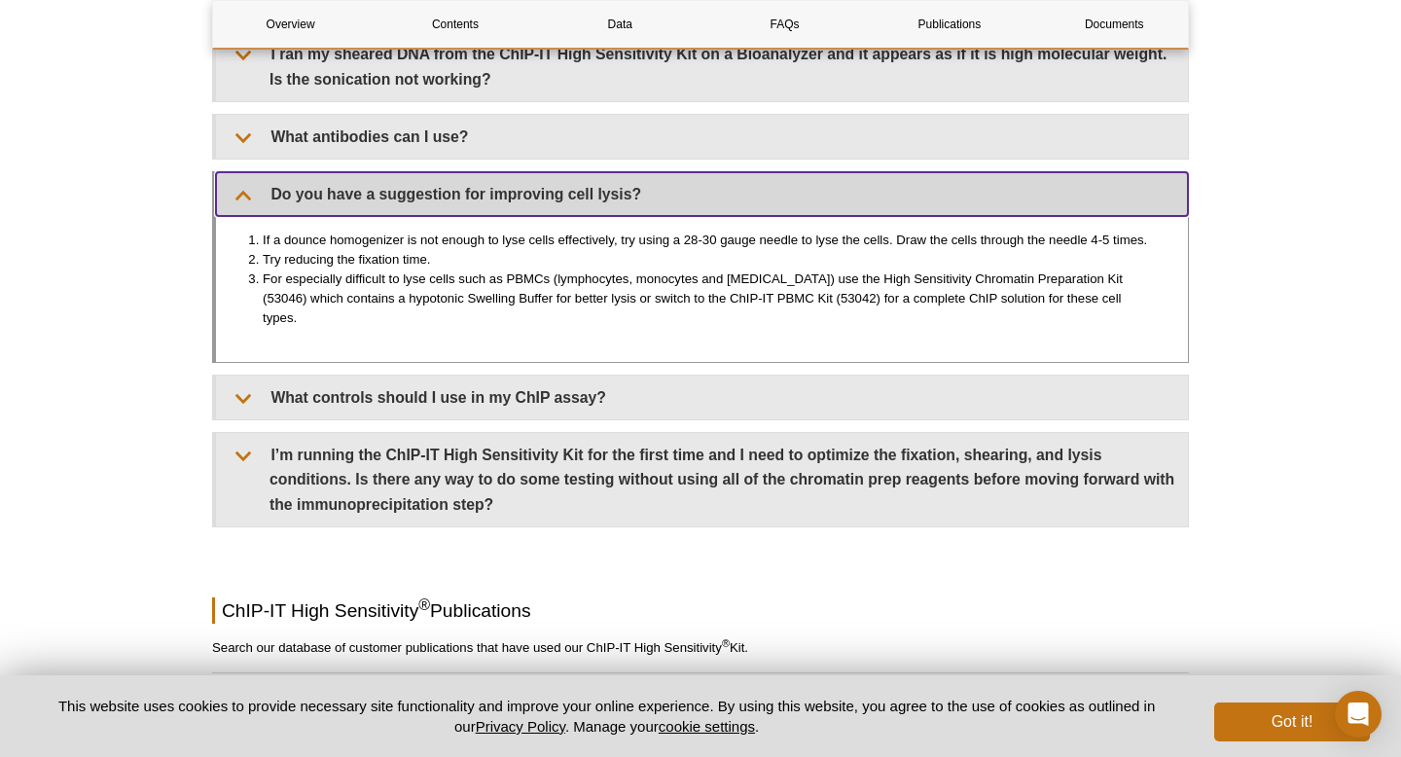
click at [692, 186] on summary "Do you have a suggestion for improving cell lysis?" at bounding box center [702, 194] width 972 height 44
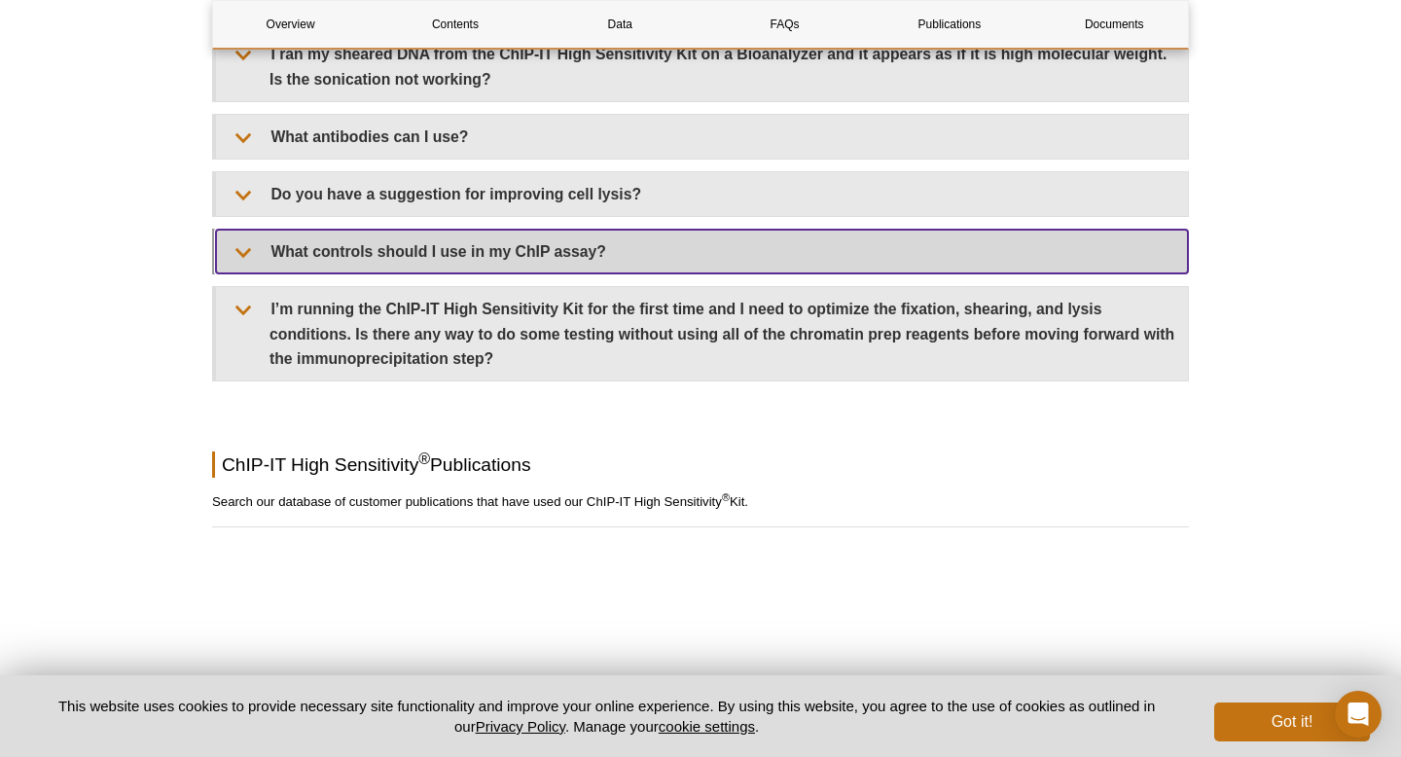
click at [659, 250] on summary "What controls should I use in my ChIP assay?" at bounding box center [702, 252] width 972 height 44
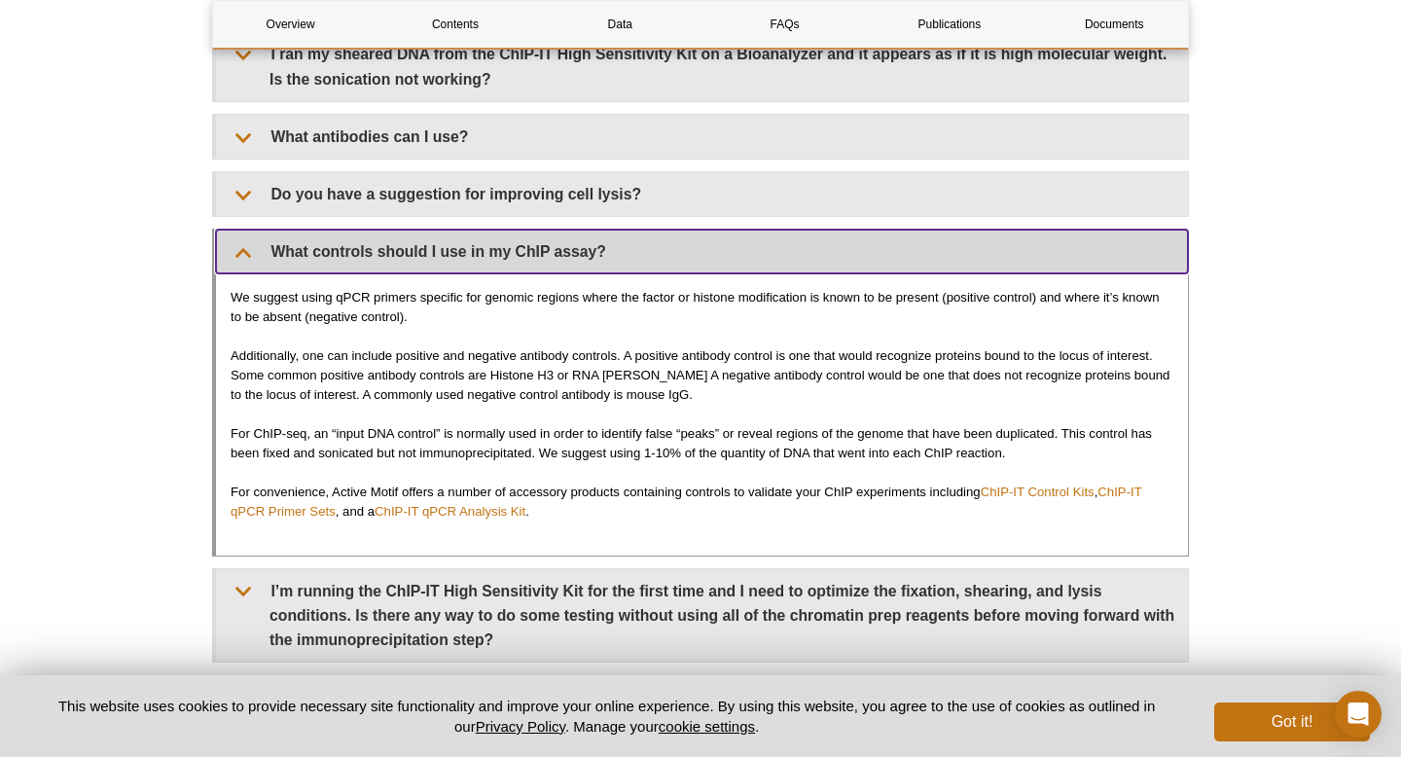
scroll to position [6171, 0]
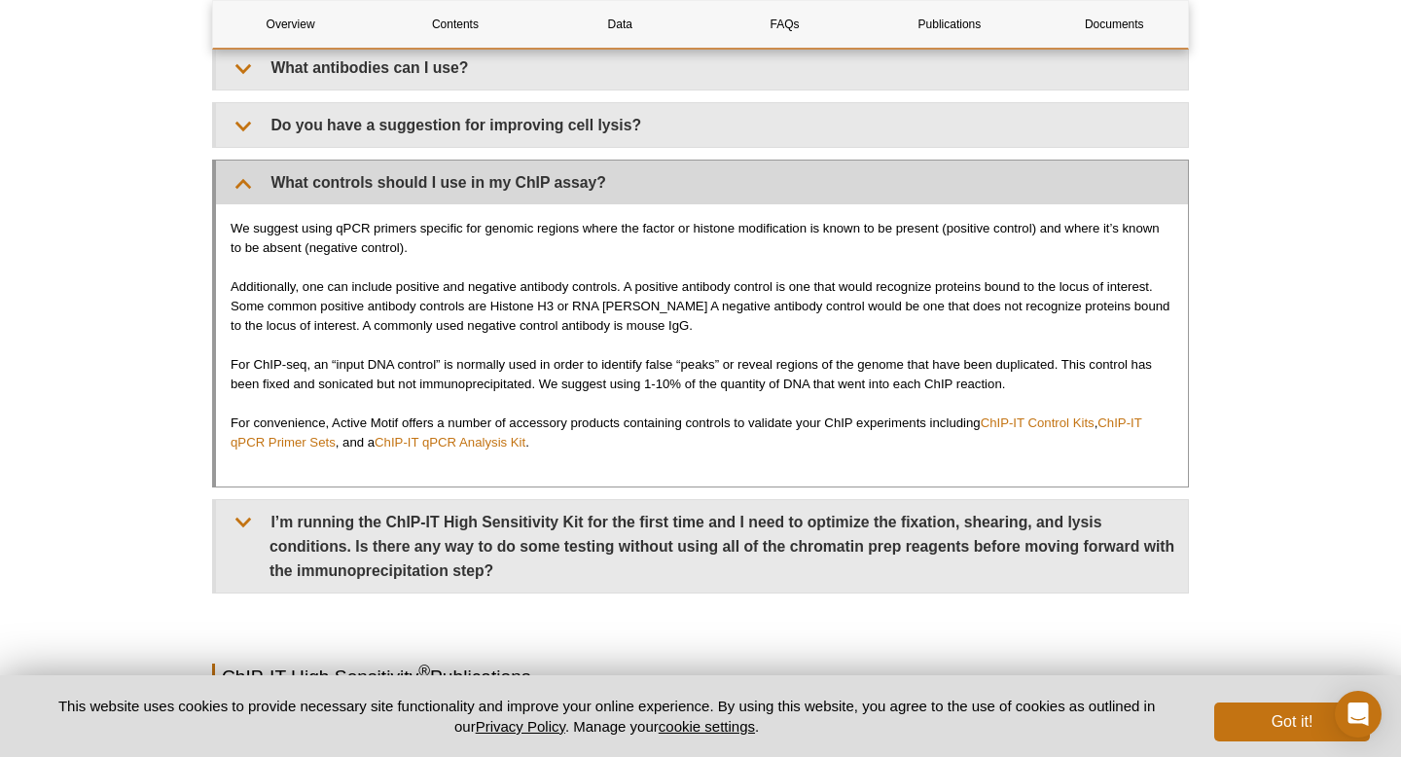
click at [659, 250] on div "We suggest using qPCR primers specific for genomic regions where the factor or …" at bounding box center [702, 344] width 972 height 281
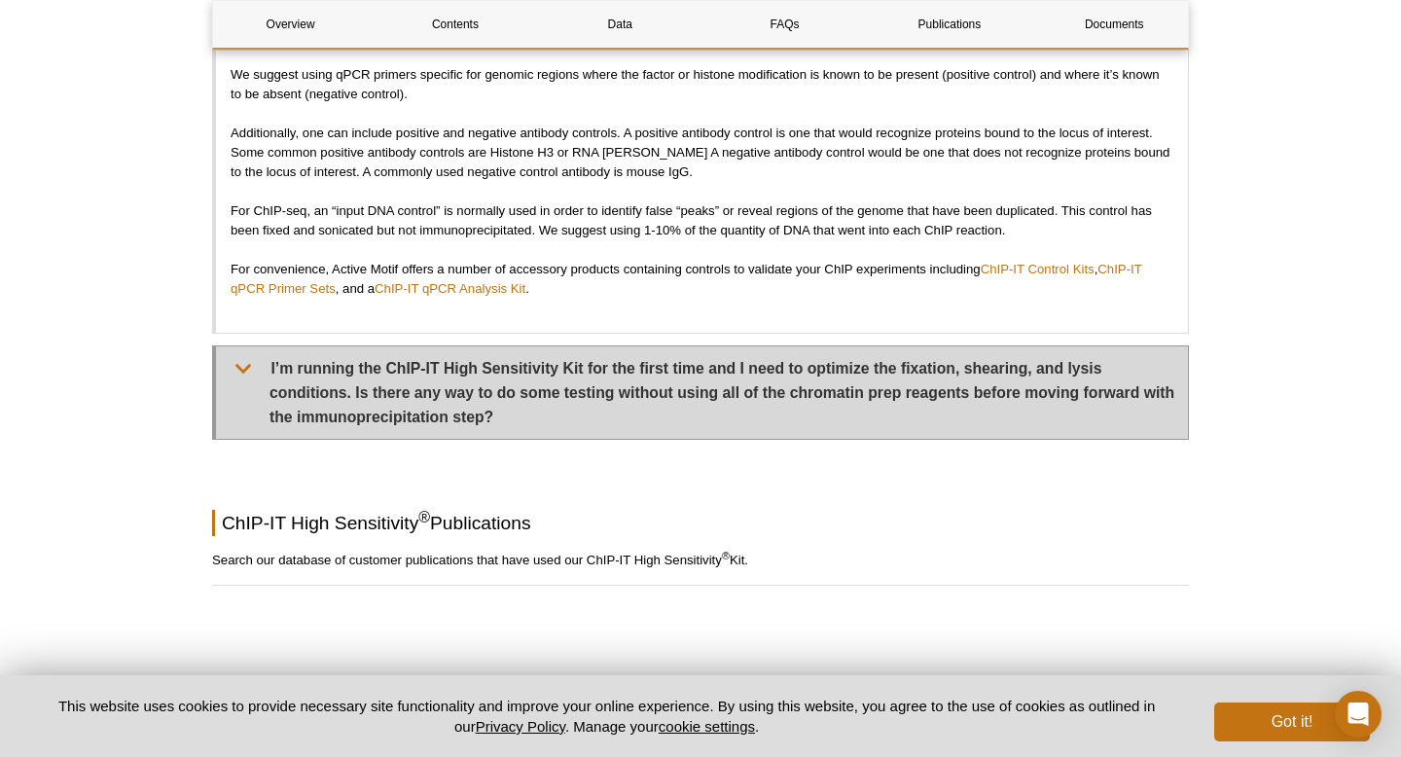
scroll to position [6332, 0]
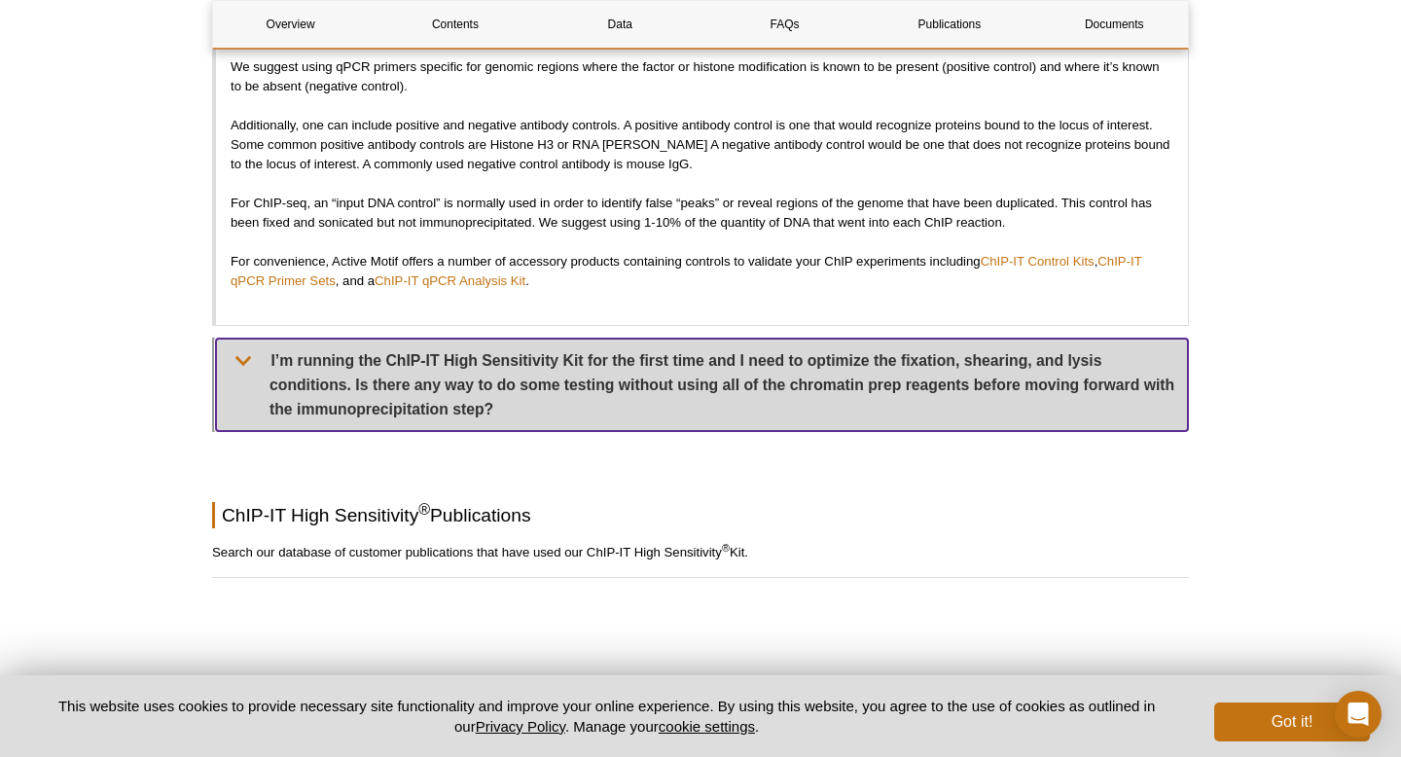
click at [666, 403] on summary "I’m running the ChIP-IT High Sensitivity Kit for the first time and I need to o…" at bounding box center [702, 385] width 972 height 93
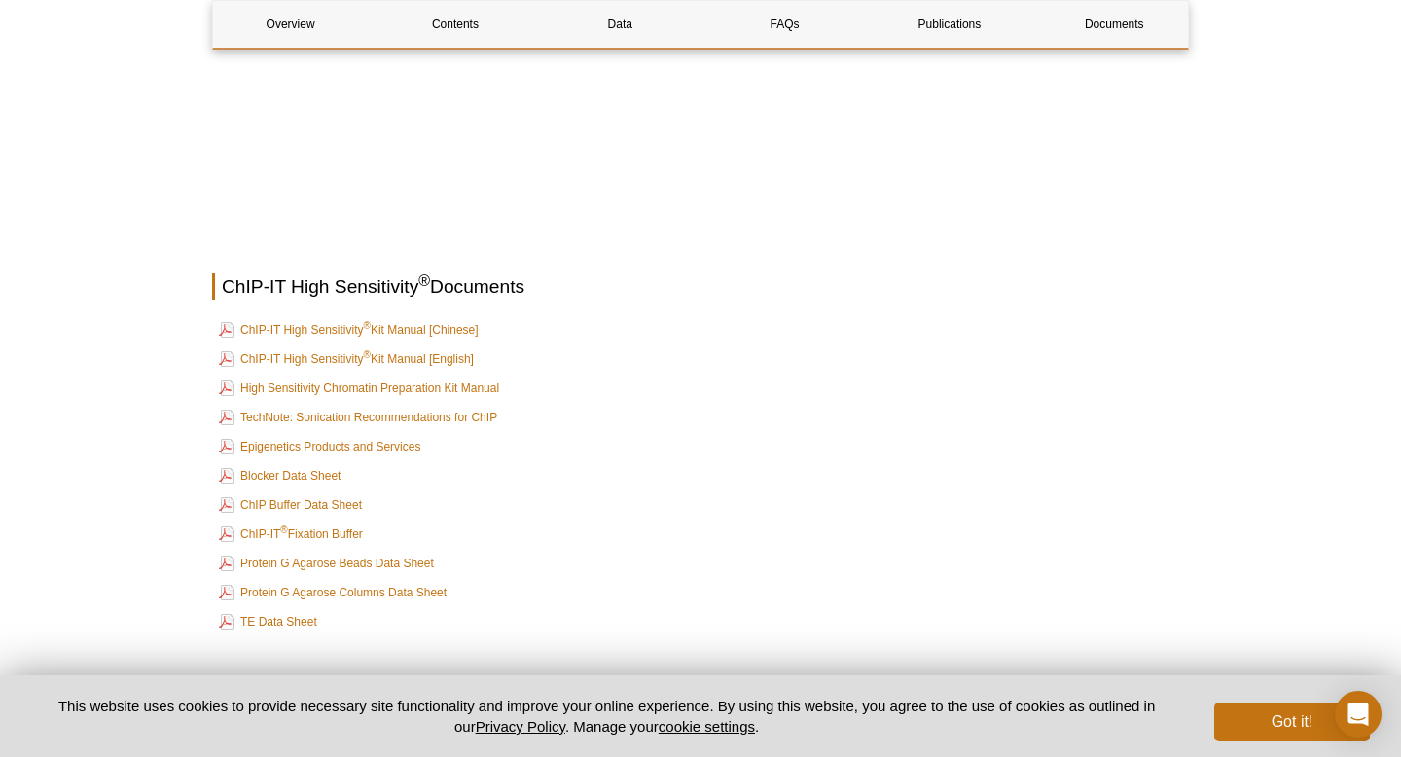
scroll to position [7625, 0]
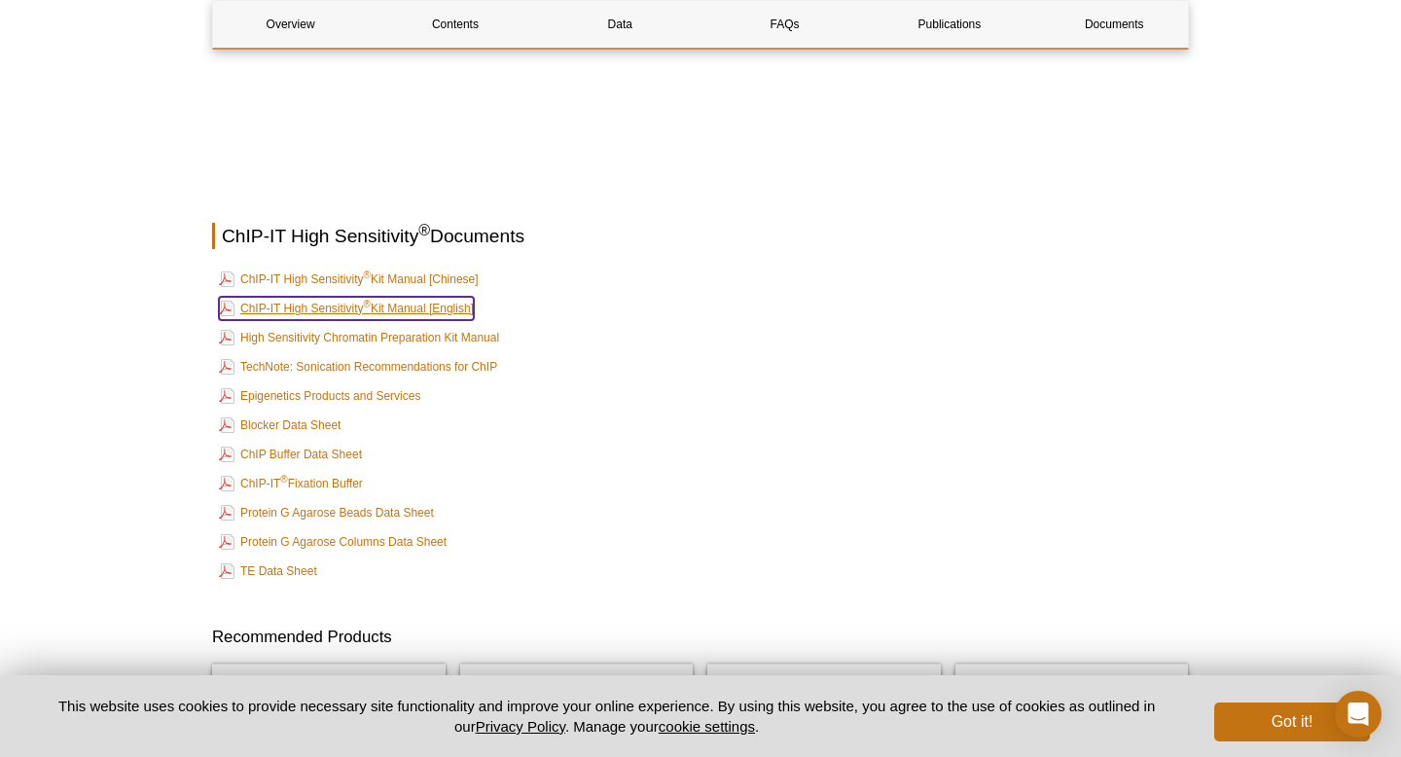
click at [390, 300] on link "ChIP-IT High Sensitivity ® Kit Manual [English]" at bounding box center [346, 308] width 255 height 23
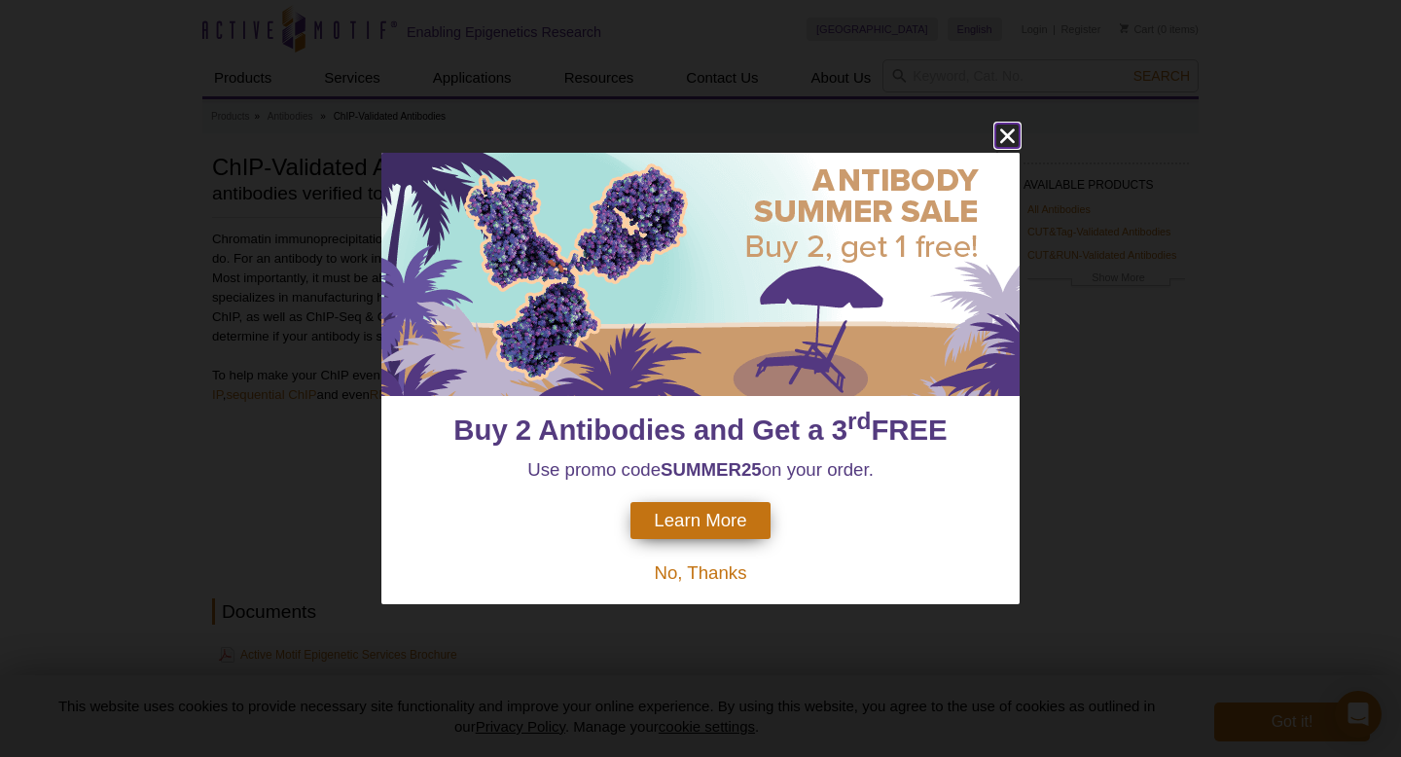
click at [1006, 141] on icon "close" at bounding box center [1007, 136] width 24 height 24
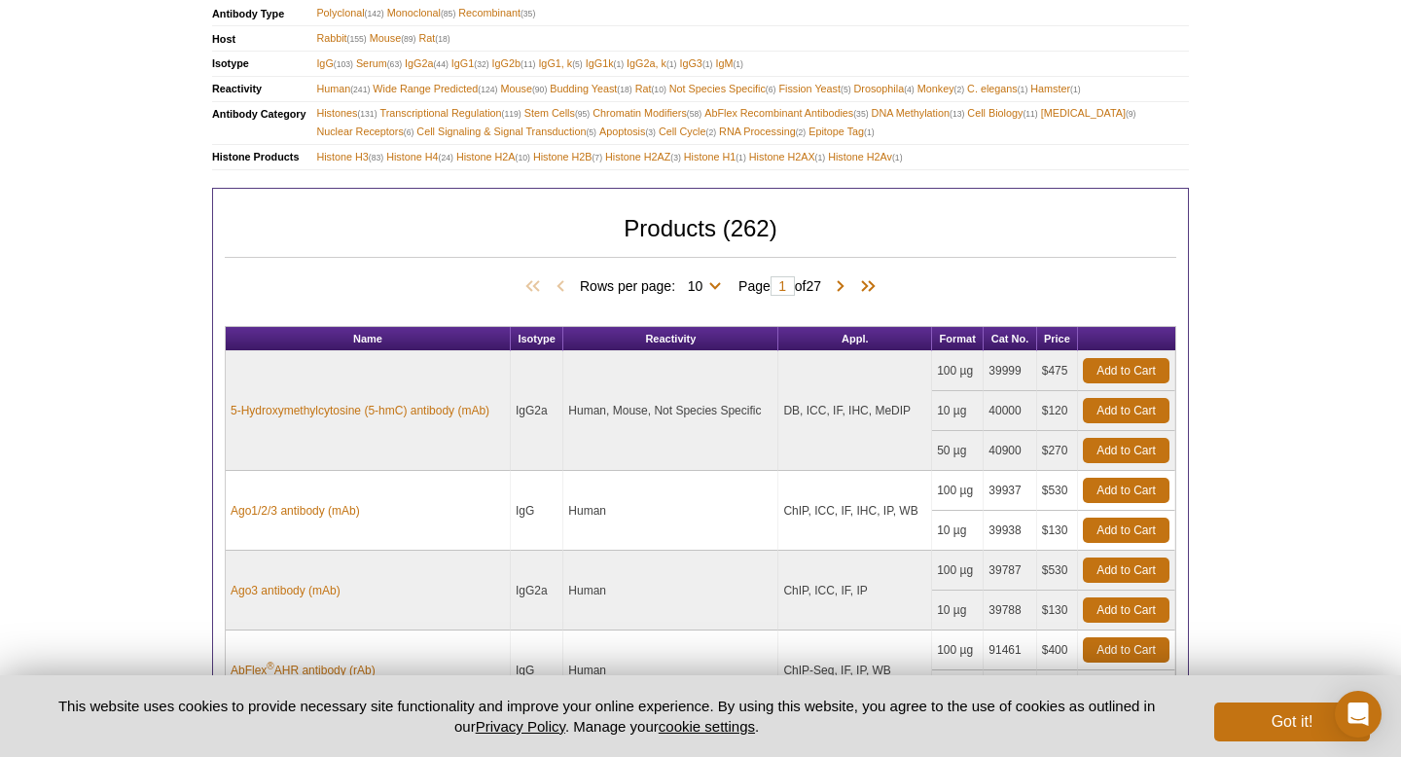
scroll to position [1653, 0]
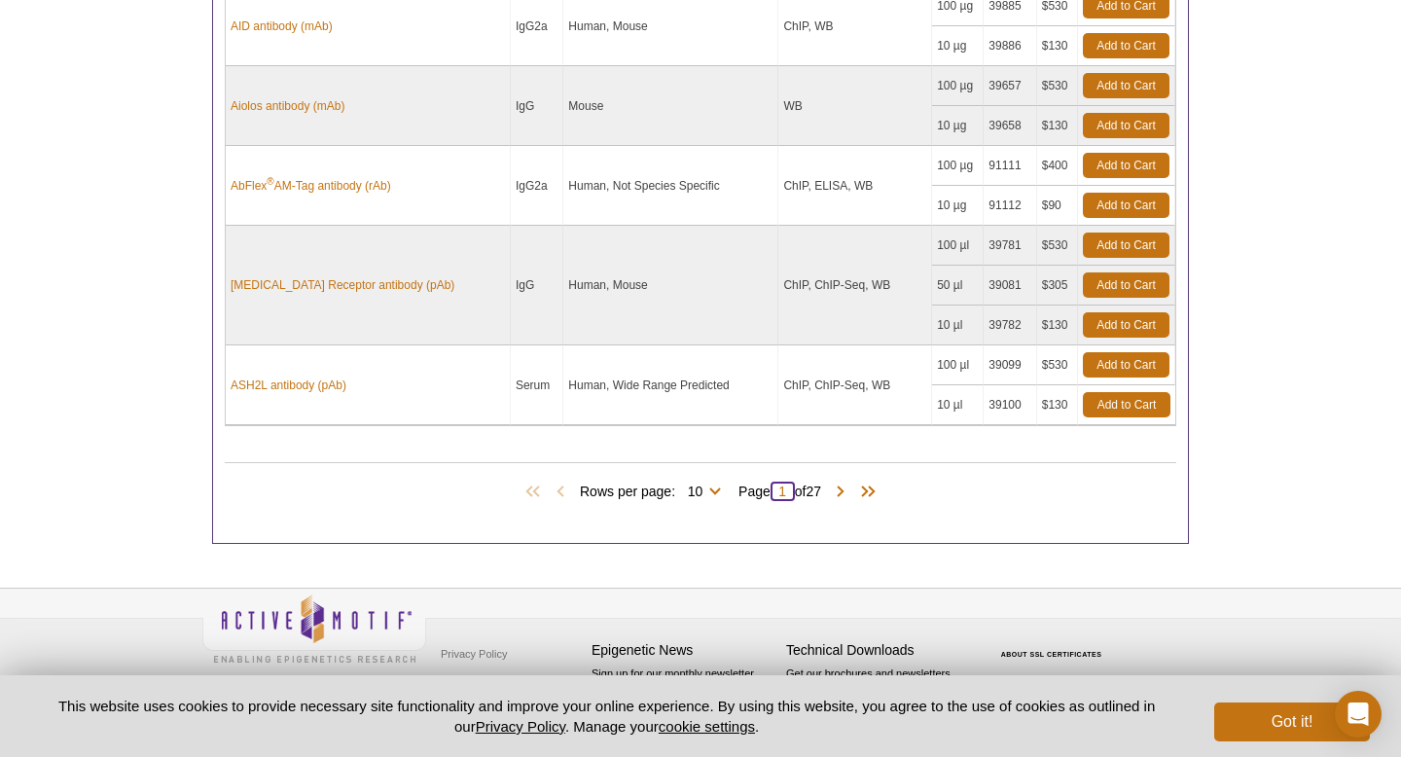
click at [787, 491] on input "1" at bounding box center [783, 491] width 24 height 19
drag, startPoint x: 787, startPoint y: 491, endPoint x: 766, endPoint y: 490, distance: 21.4
click at [766, 490] on span "Page 1 of 27" at bounding box center [780, 491] width 102 height 19
type input "10"
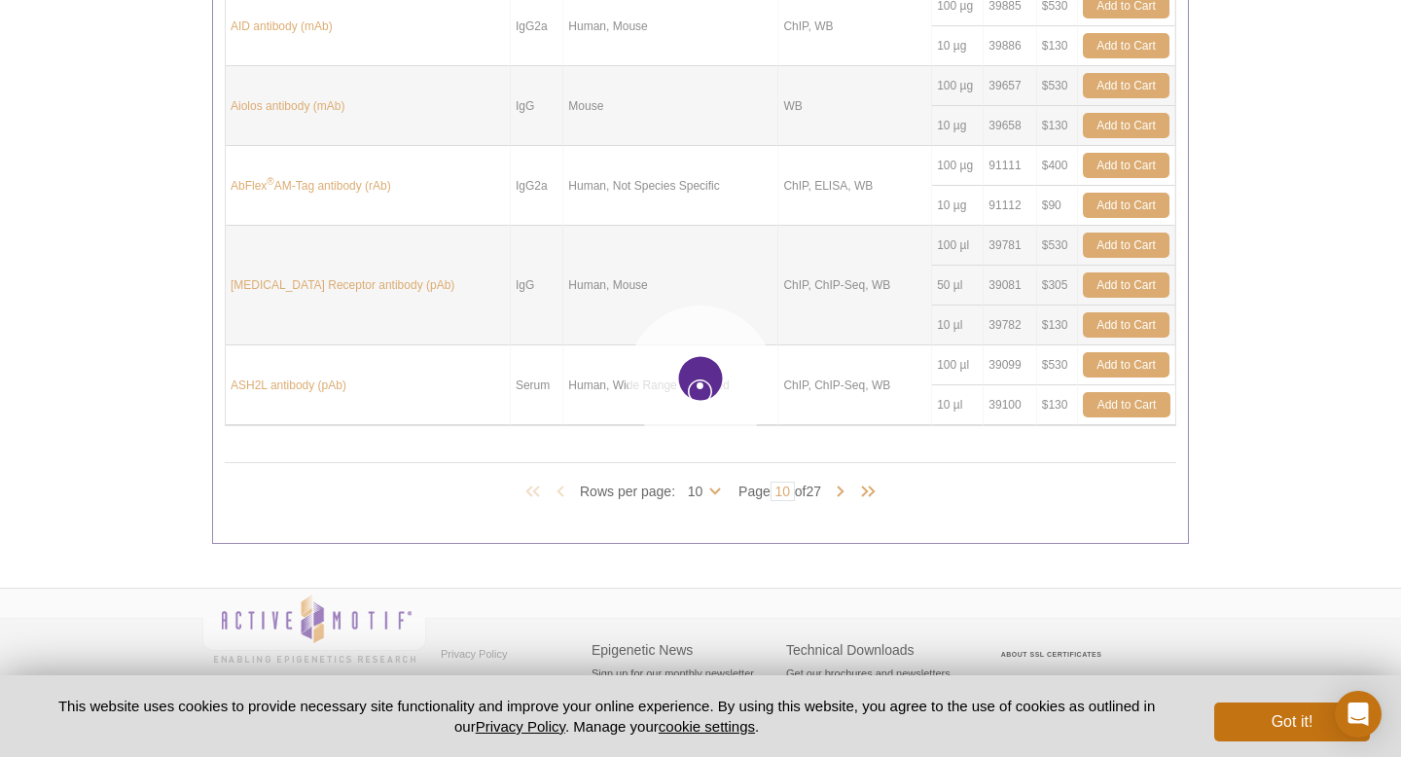
type input "10"
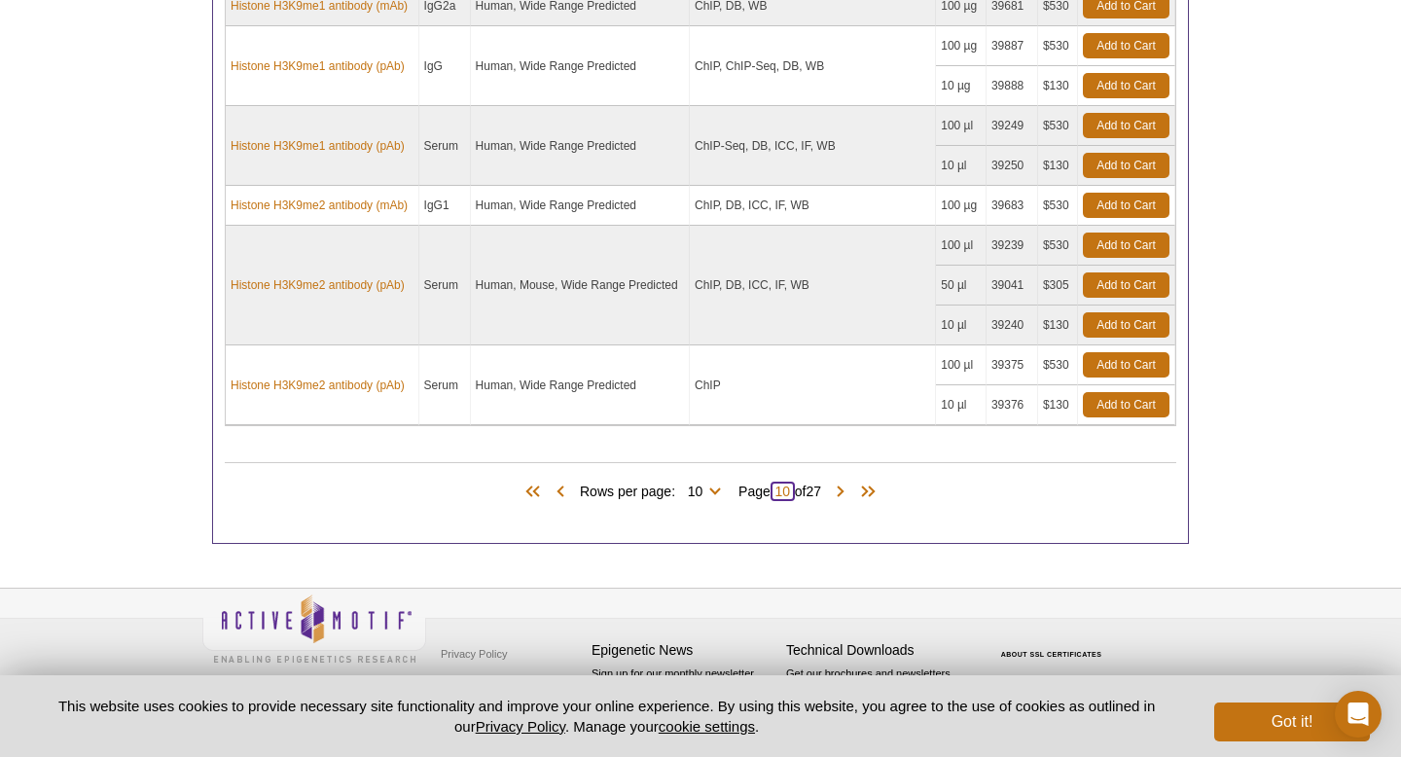
click at [780, 485] on input "10" at bounding box center [783, 491] width 24 height 19
click at [705, 487] on select "10 25 50 100 All" at bounding box center [695, 496] width 40 height 18
select select "262"
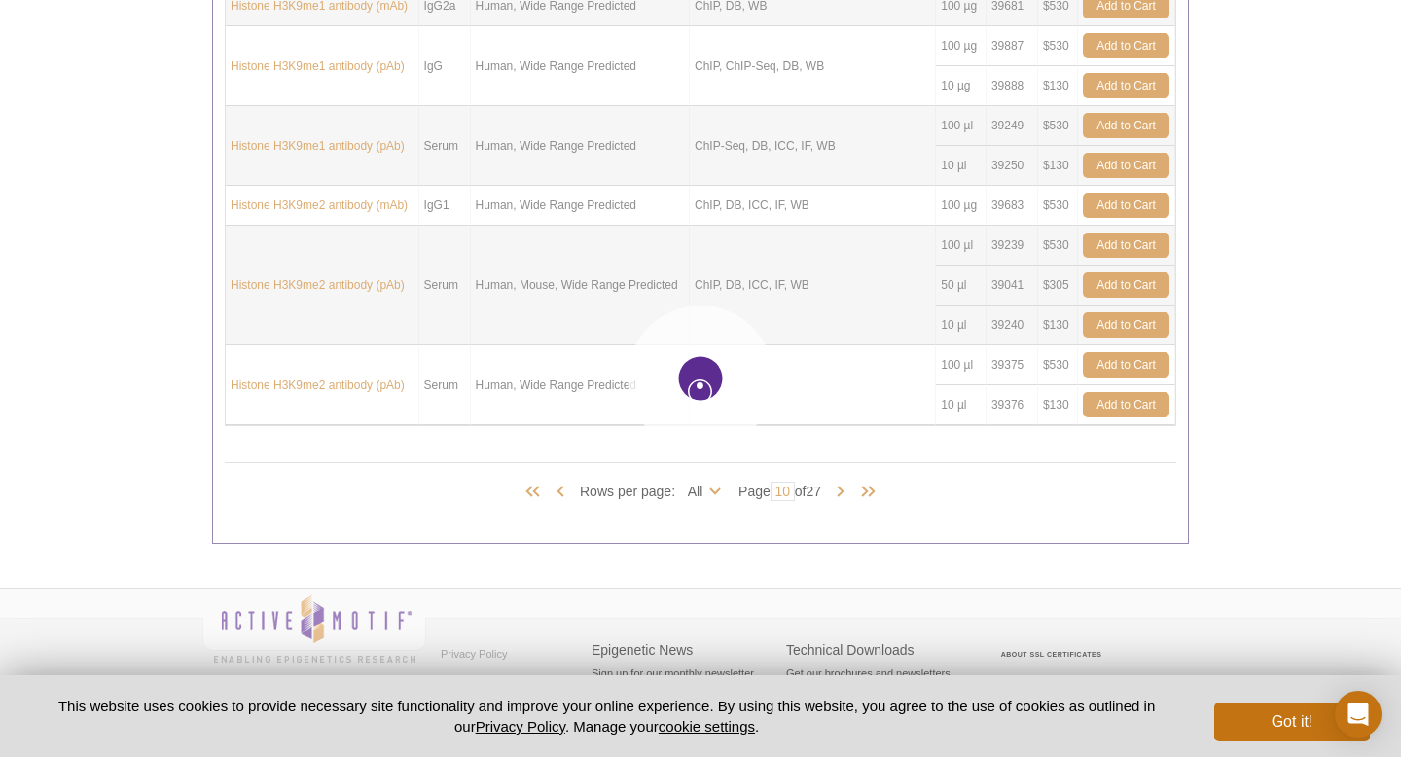
select select "262"
type input "1"
